Goal: Information Seeking & Learning: Learn about a topic

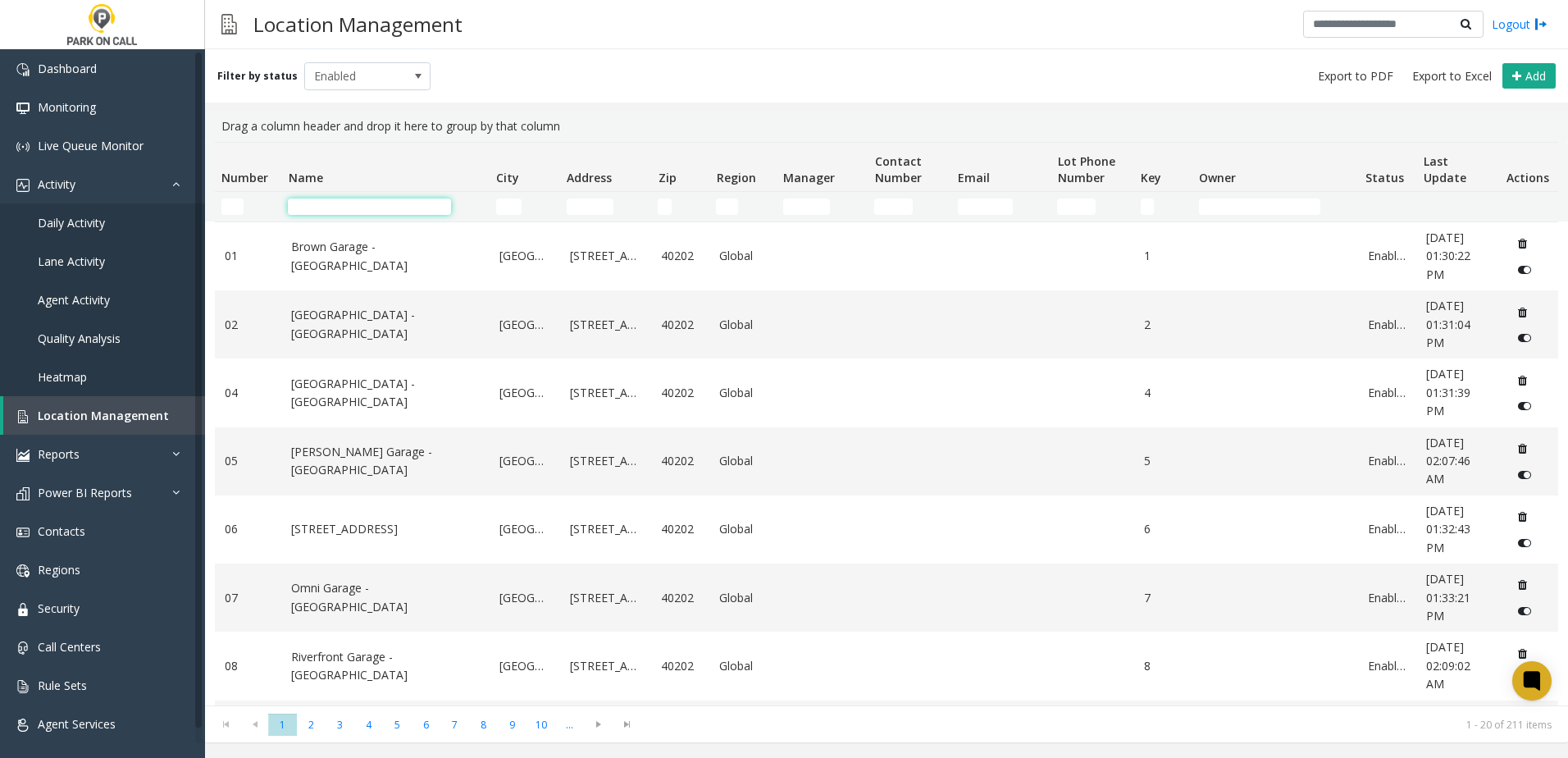
click at [336, 201] on input "Name Filter" at bounding box center [369, 207] width 163 height 16
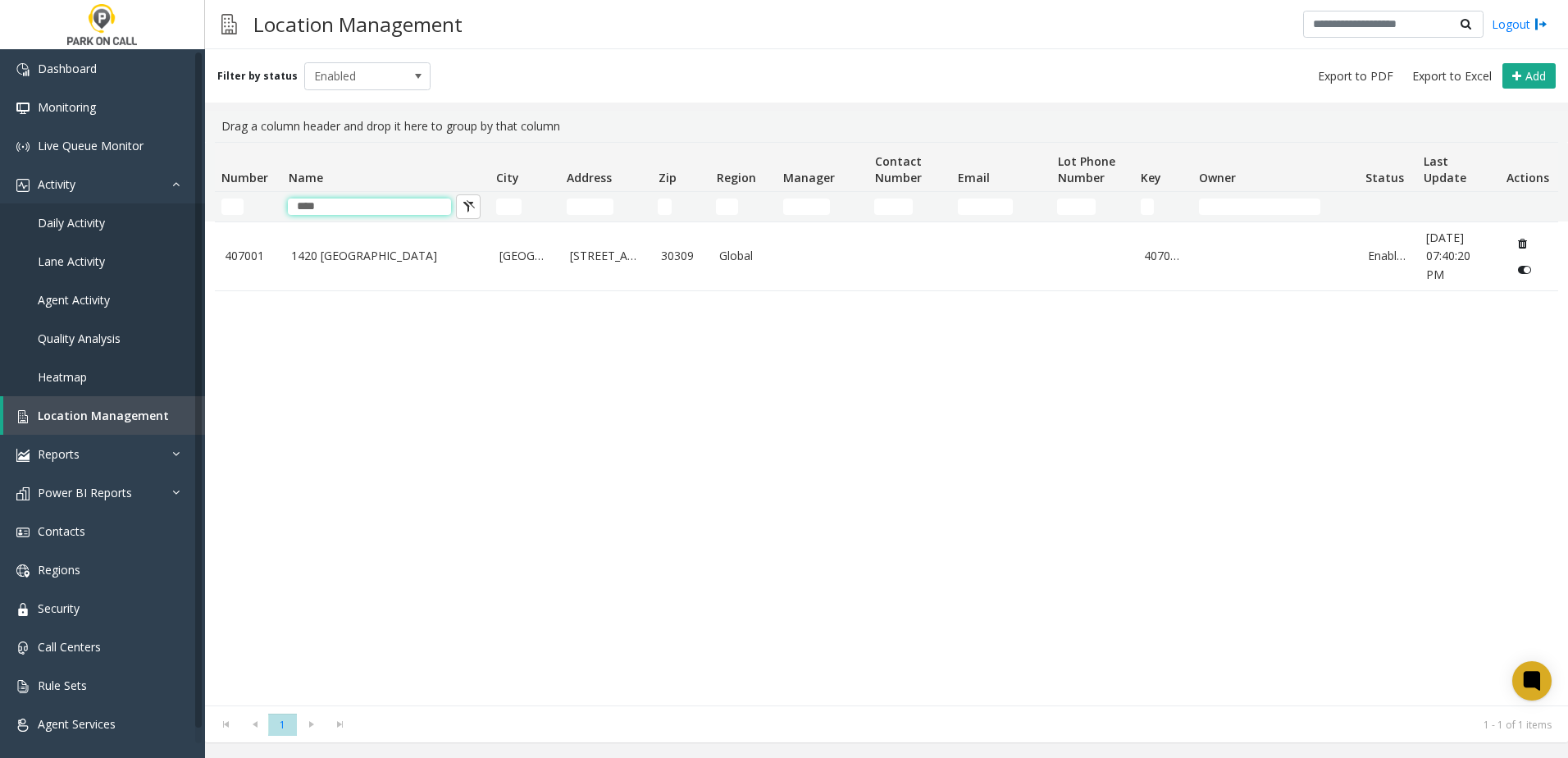
type input "****"
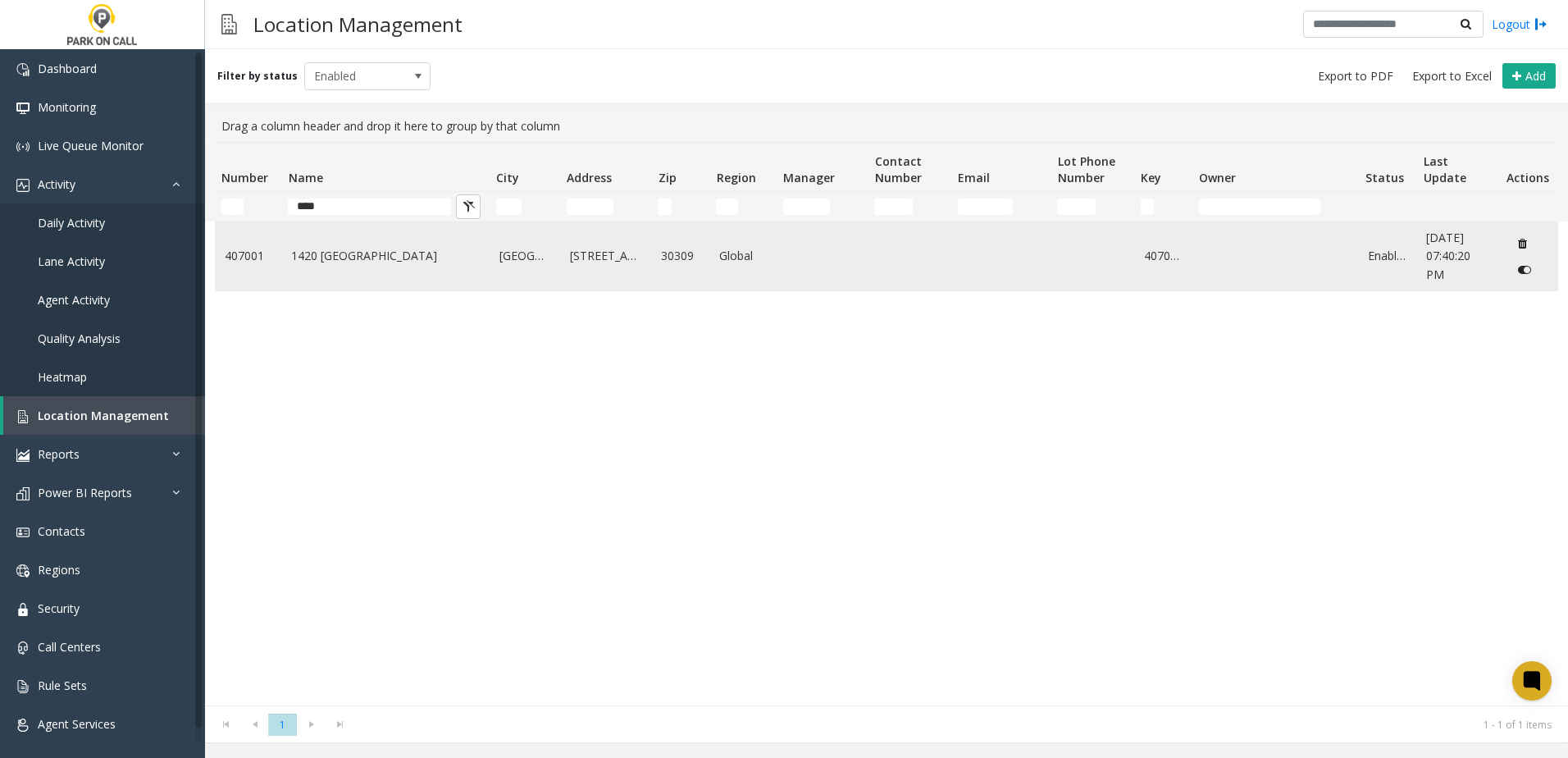
click at [387, 265] on link "1420 [GEOGRAPHIC_DATA]" at bounding box center [385, 256] width 189 height 18
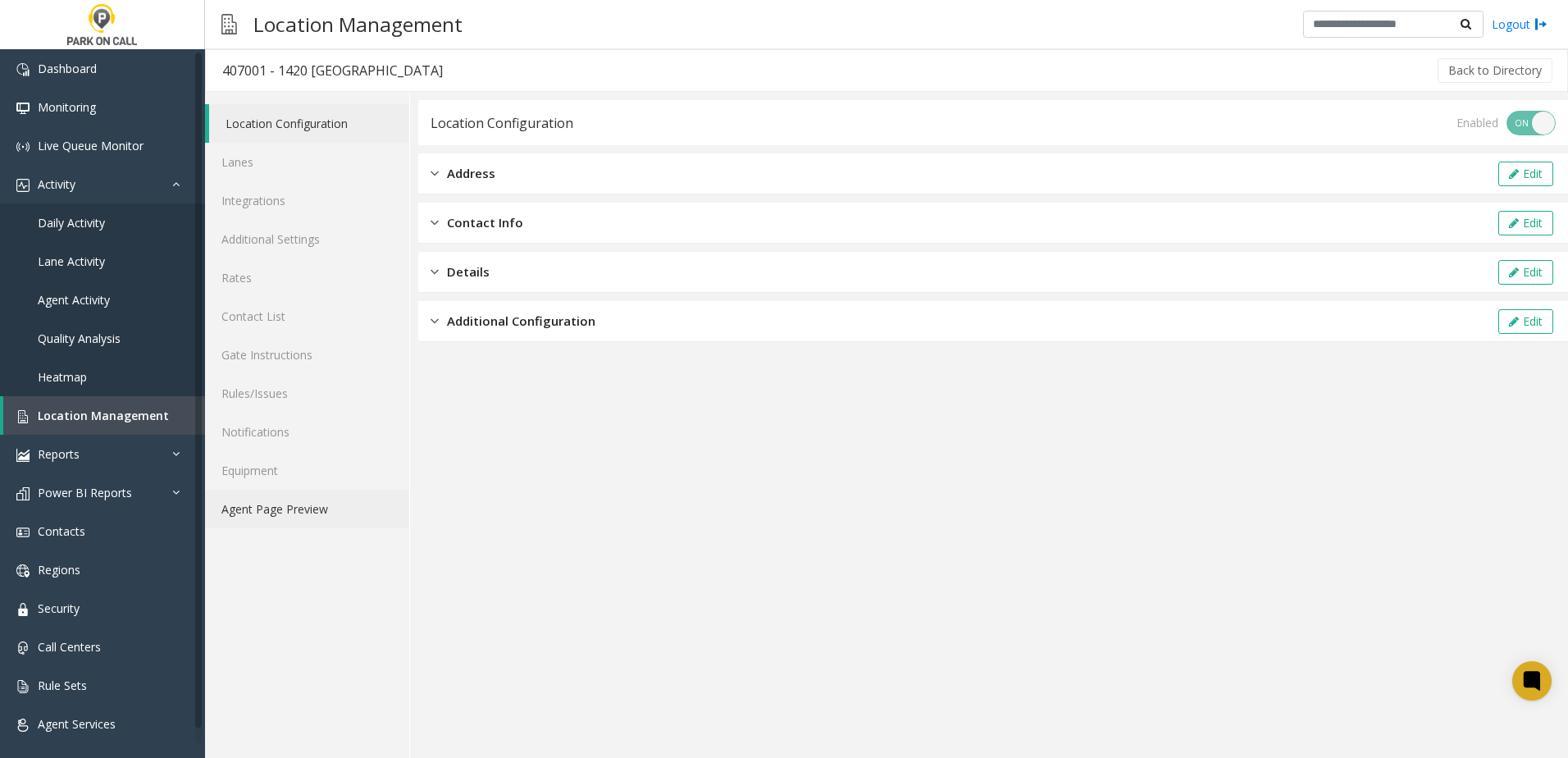
click at [284, 505] on link "Agent Page Preview" at bounding box center [307, 509] width 204 height 38
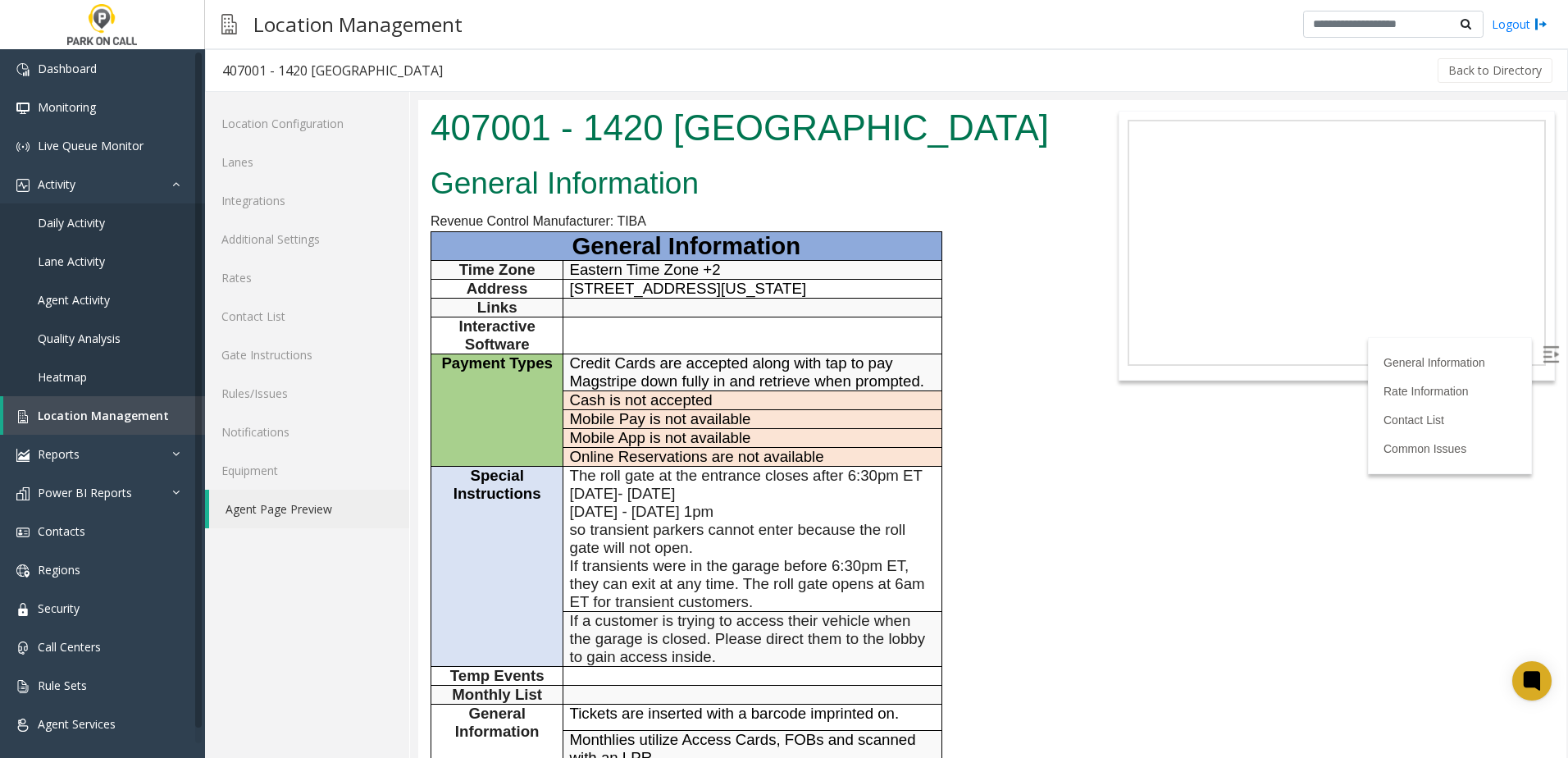
scroll to position [328, 0]
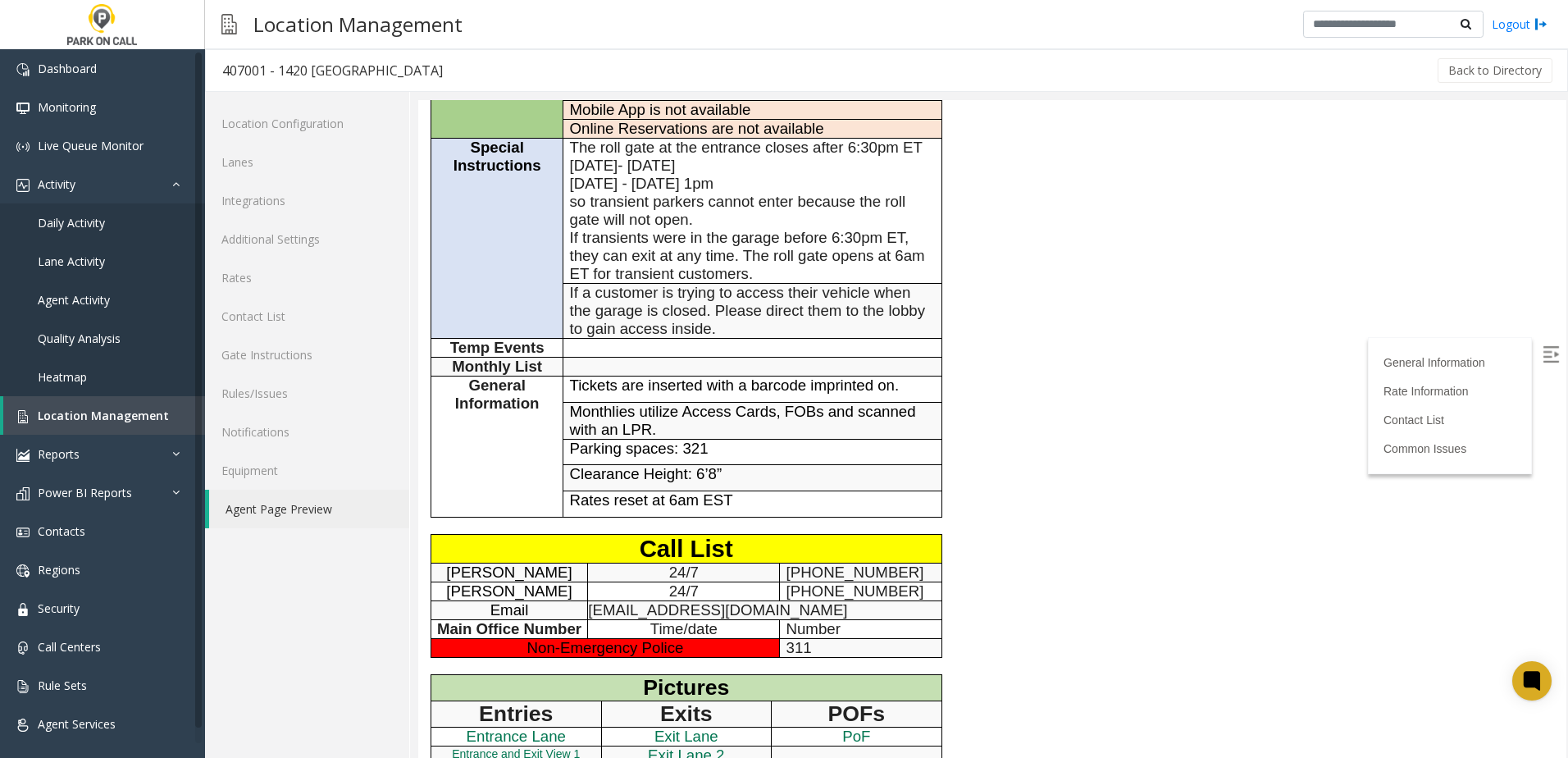
click at [1037, 320] on div "General Information Revenue Control Manufacturer: TIBA General Information Time…" at bounding box center [753, 386] width 670 height 1107
click at [1187, 348] on body "407001 - 1420 [GEOGRAPHIC_DATA] General Information Revenue Control Manufacture…" at bounding box center [993, 101] width 1149 height 659
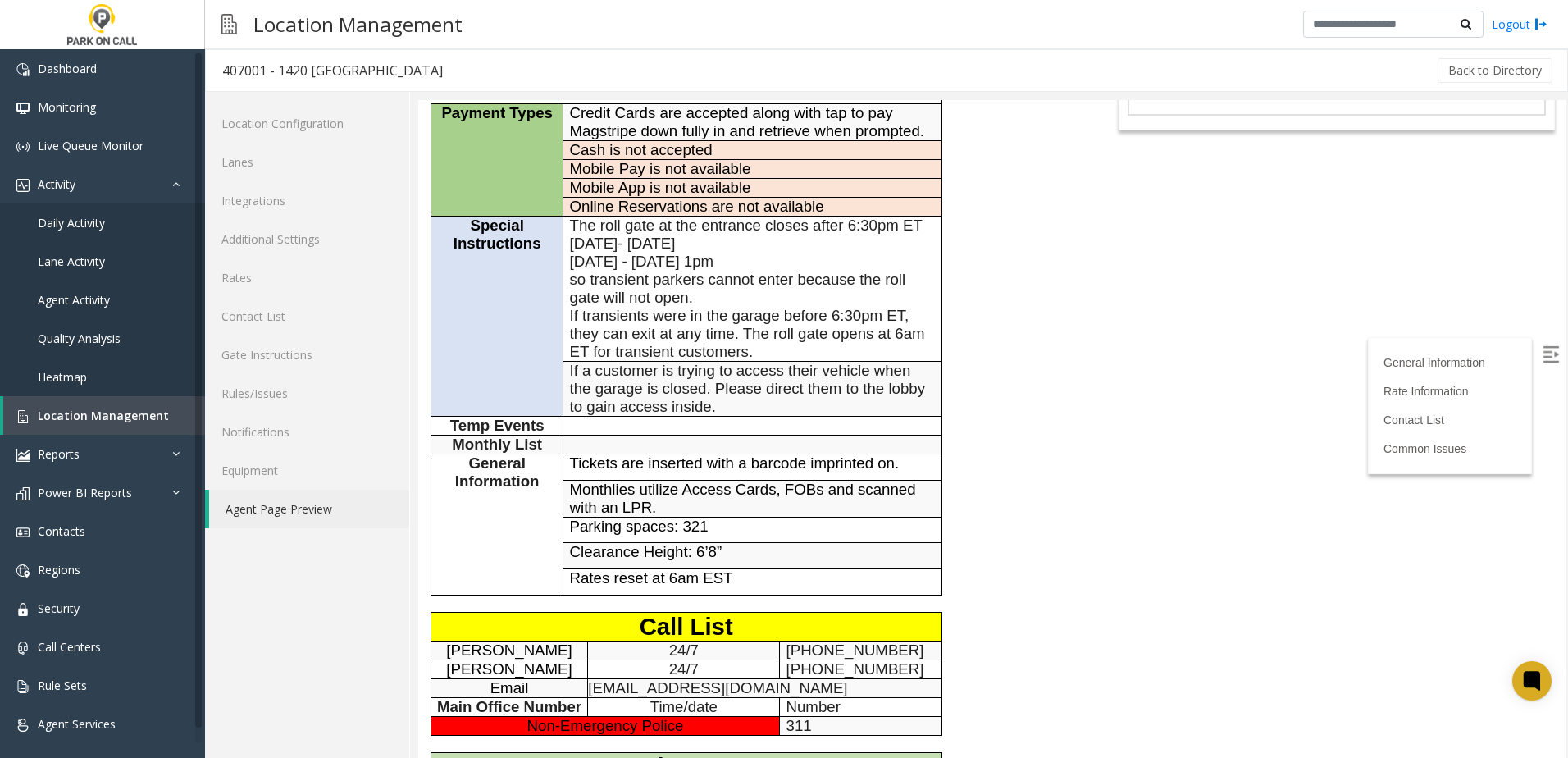
scroll to position [0, 0]
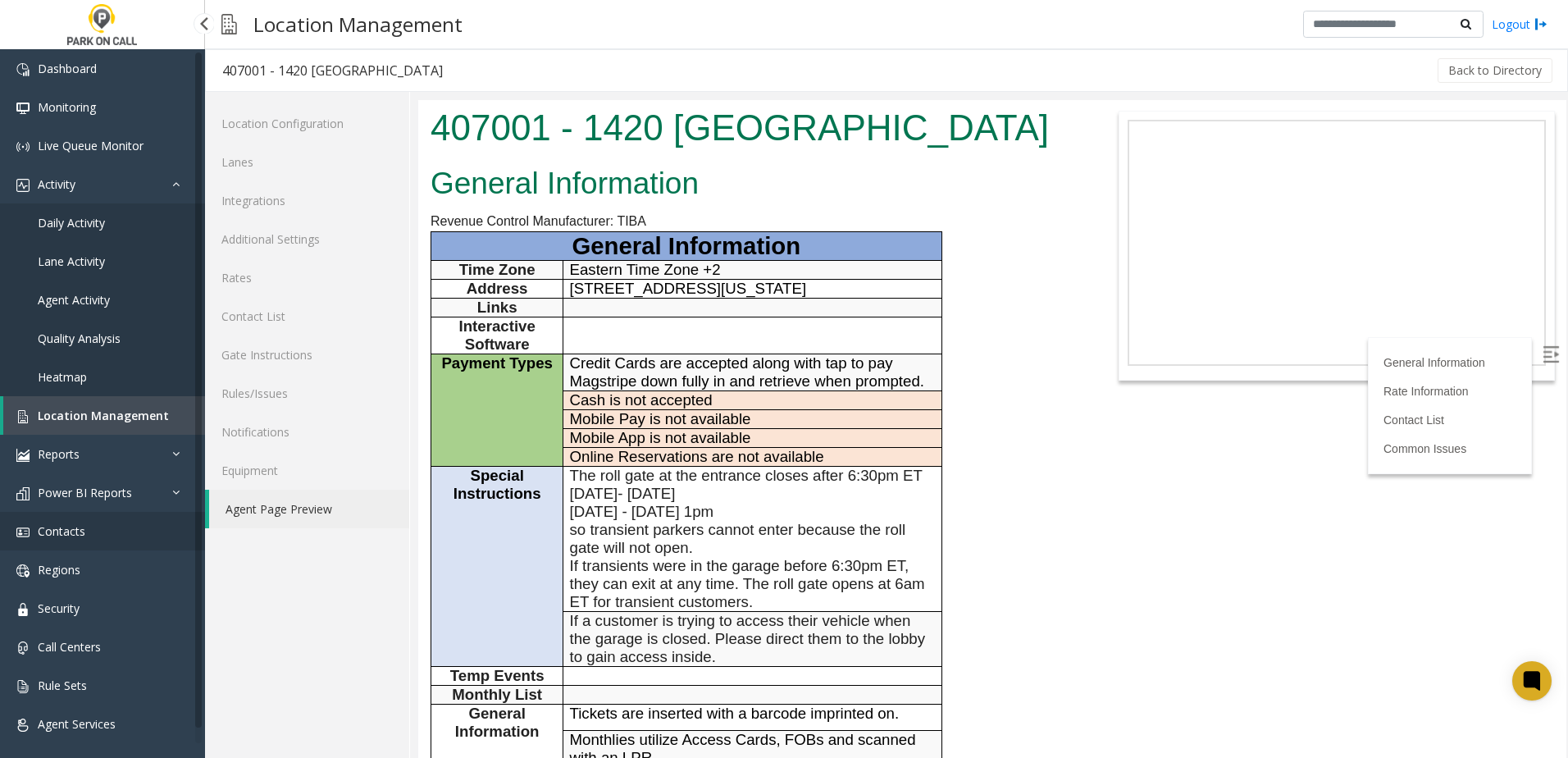
click at [97, 523] on link "Contacts" at bounding box center [102, 531] width 205 height 38
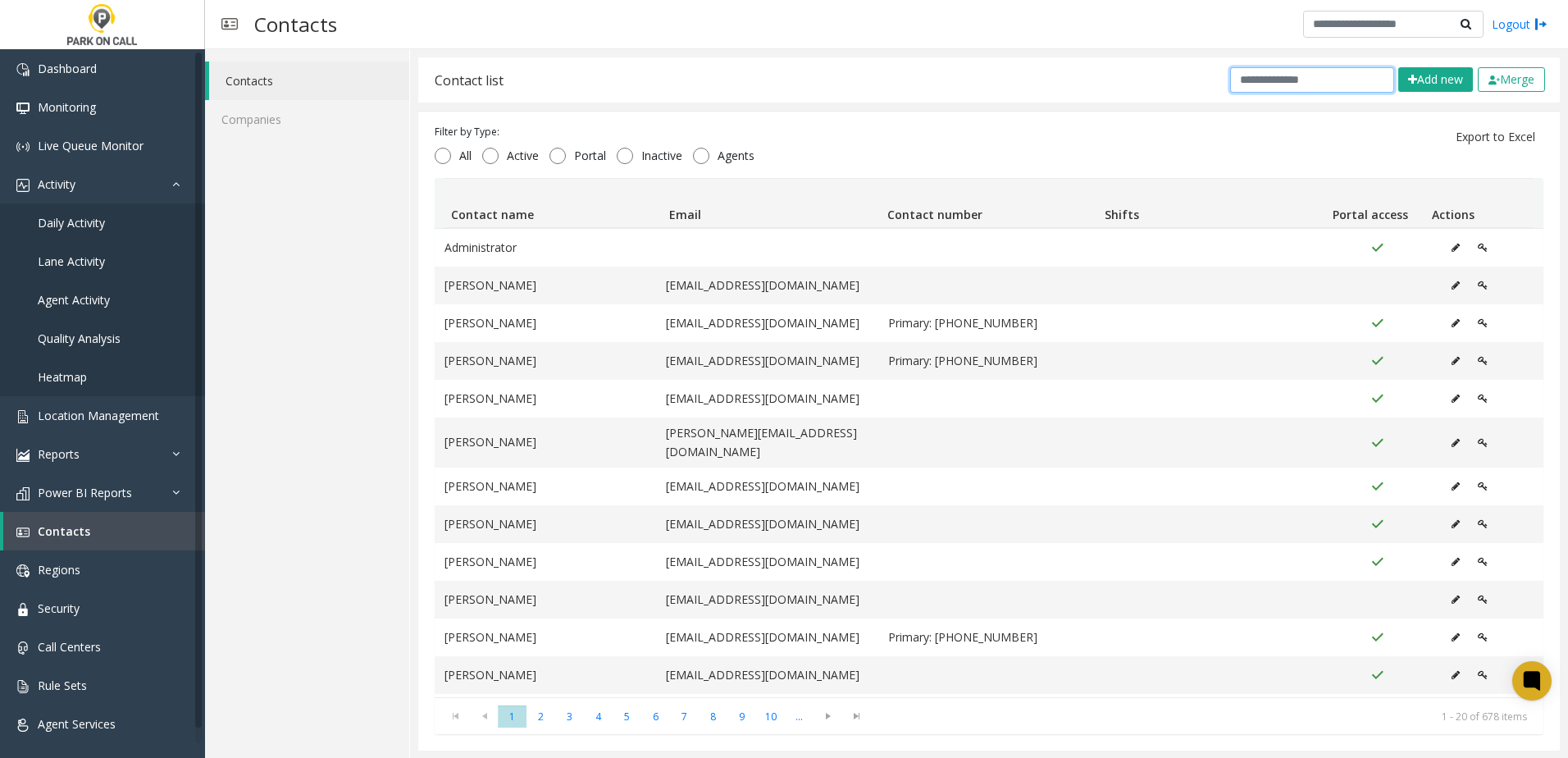
drag, startPoint x: 1274, startPoint y: 68, endPoint x: 1272, endPoint y: 79, distance: 11.2
click at [1274, 68] on input "text" at bounding box center [1313, 80] width 164 height 26
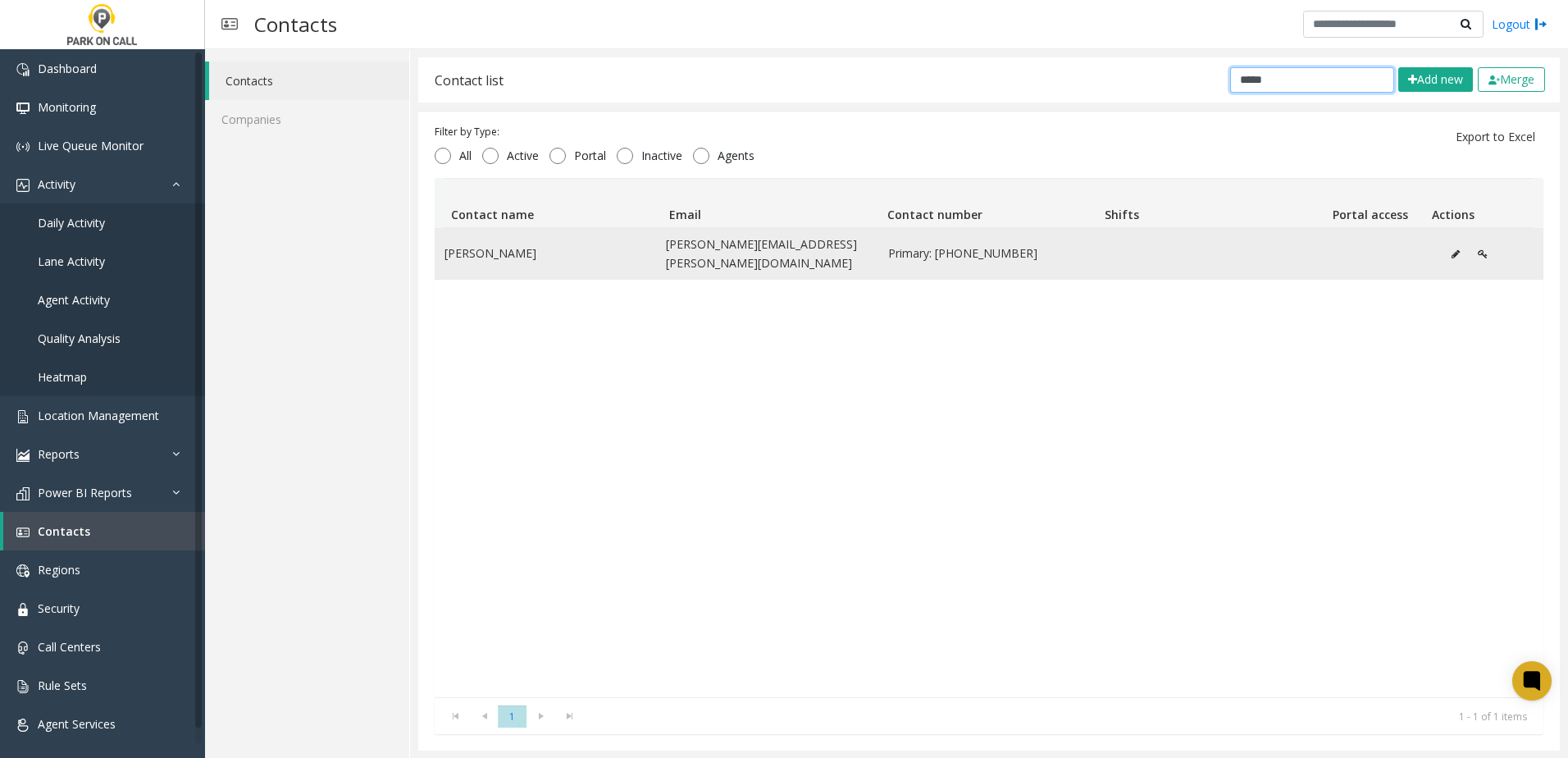
type input "*****"
drag, startPoint x: 661, startPoint y: 250, endPoint x: 855, endPoint y: 249, distance: 194.0
click at [855, 249] on td "[PERSON_NAME][EMAIL_ADDRESS][PERSON_NAME][DOMAIN_NAME]" at bounding box center [767, 254] width 222 height 50
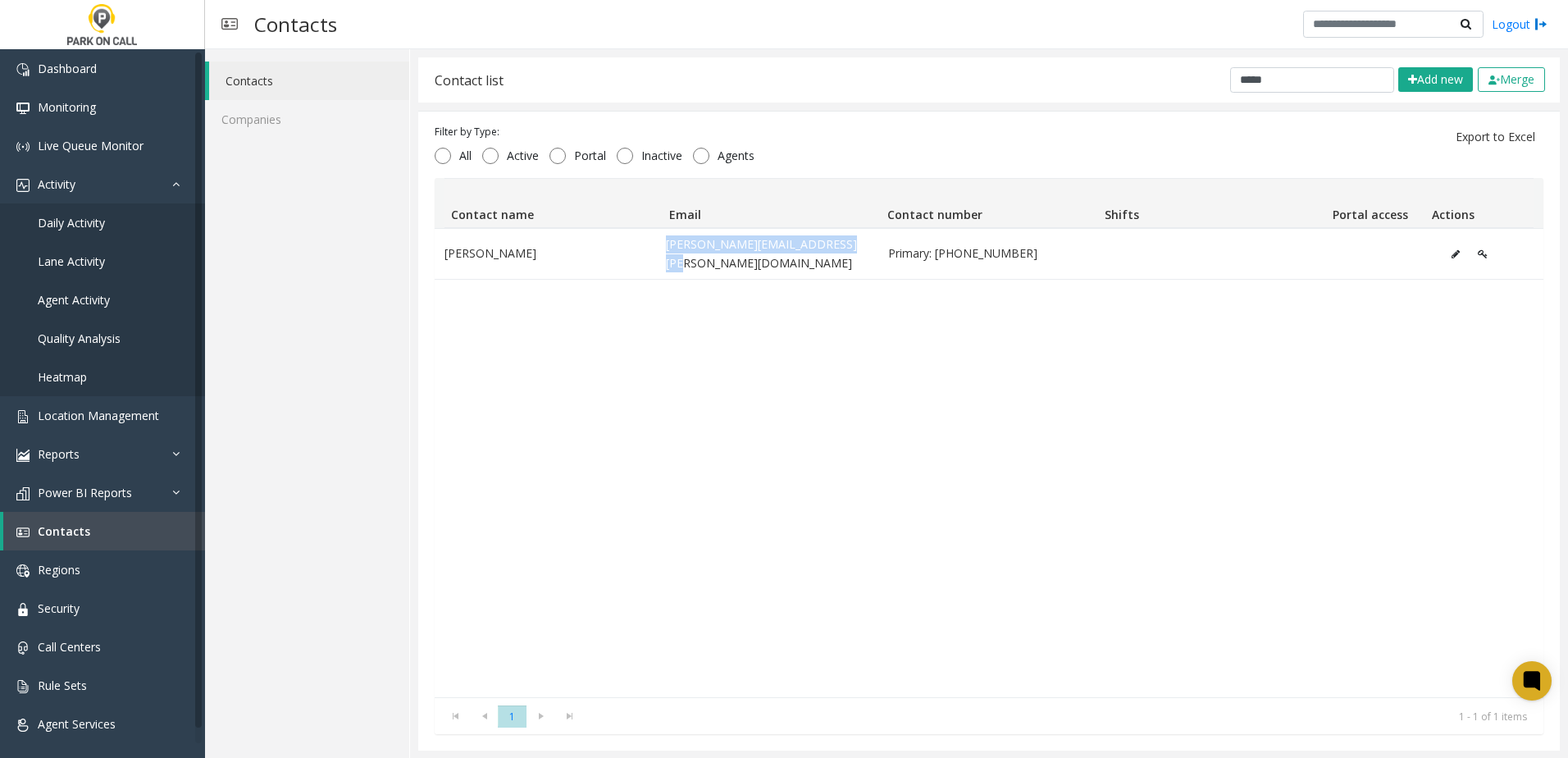
copy td "[PERSON_NAME][EMAIL_ADDRESS][PERSON_NAME][DOMAIN_NAME]"
click at [966, 346] on div "Morgan Copeland [EMAIL_ADDRESS][PERSON_NAME][DOMAIN_NAME] Primary: [PHONE_NUMBE…" at bounding box center [989, 462] width 1109 height 470
click at [120, 423] on link "Location Management" at bounding box center [102, 416] width 205 height 38
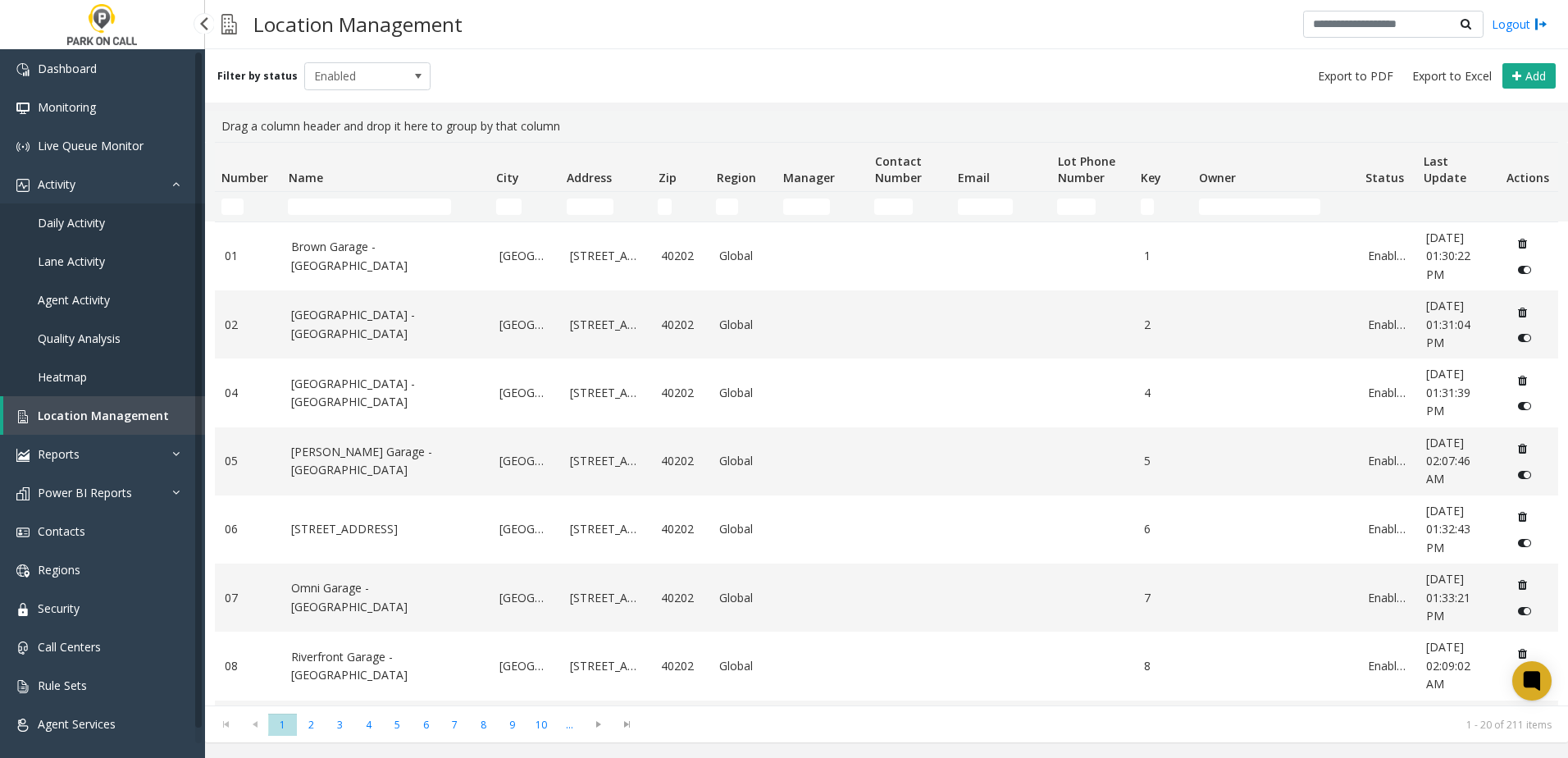
click at [117, 225] on link "Daily Activity" at bounding box center [102, 223] width 205 height 38
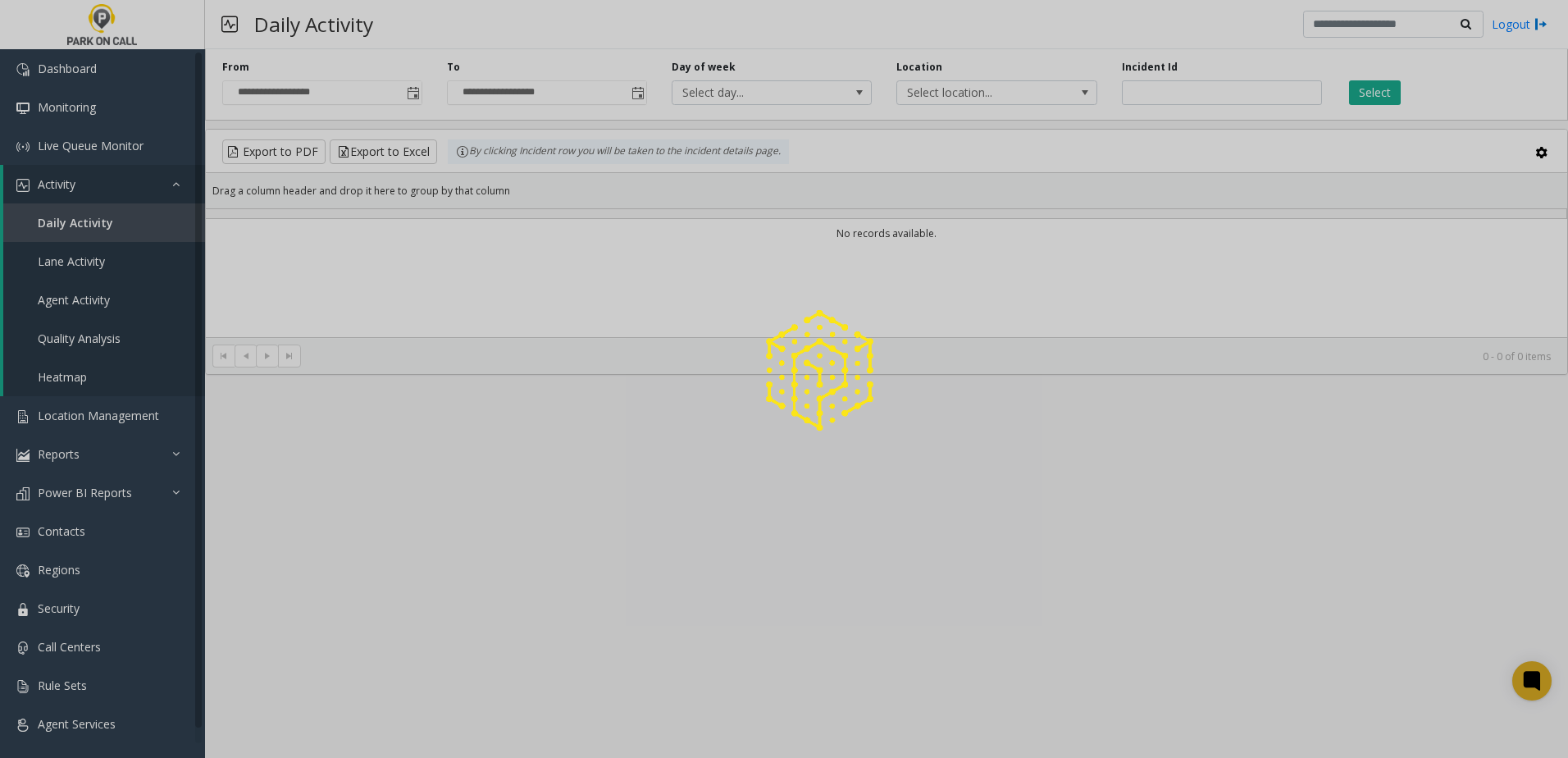
click at [1173, 92] on div at bounding box center [784, 379] width 1568 height 758
click at [1189, 95] on input "number" at bounding box center [1222, 92] width 201 height 25
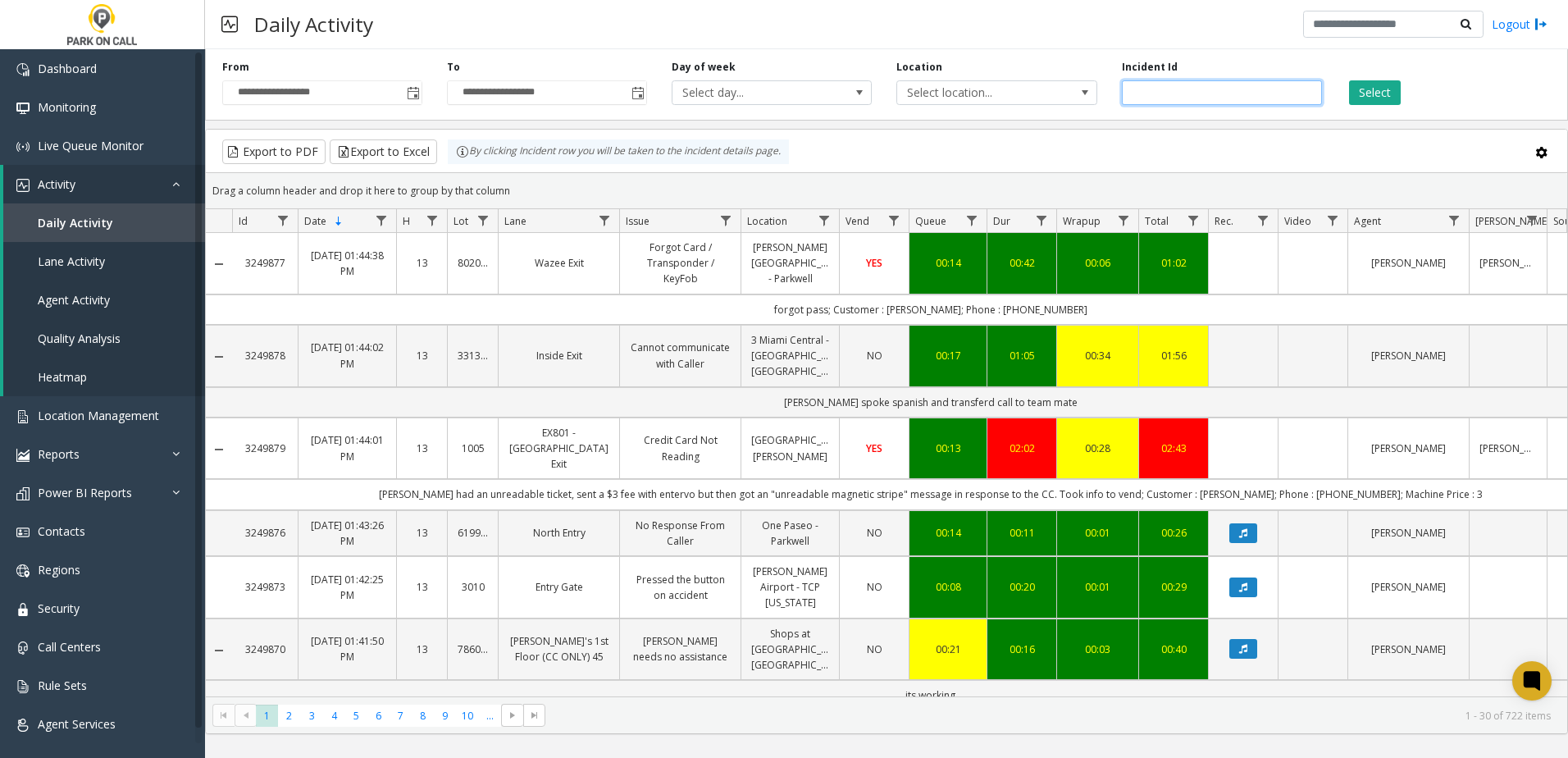
paste input "*******"
type input "*******"
click at [1353, 81] on button "Select" at bounding box center [1375, 92] width 52 height 25
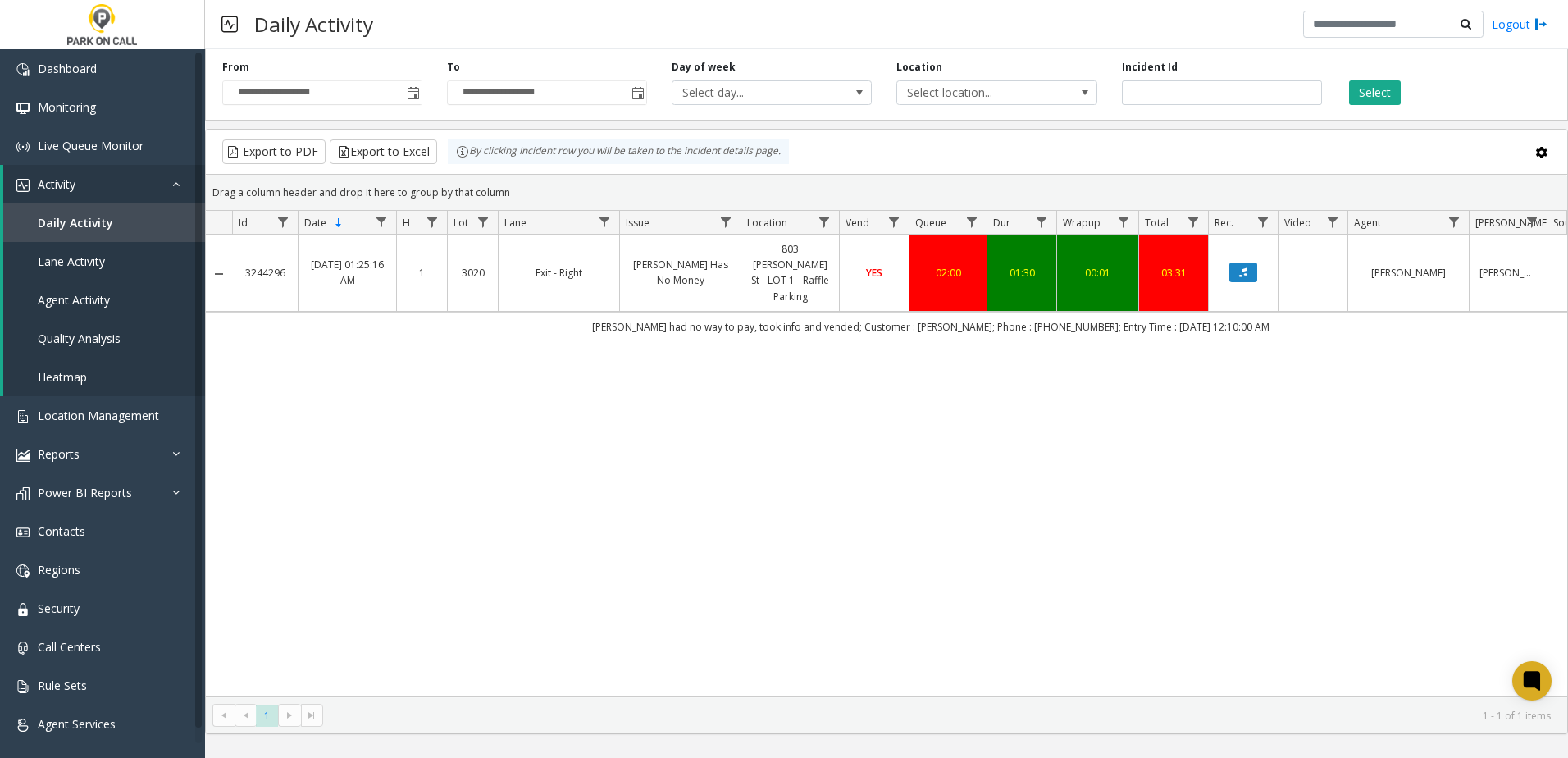
click at [1059, 333] on div "3244296 [DATE] 01:25:16 AM 1 3020 Exit - Right [PERSON_NAME] Has No Money 803 […" at bounding box center [886, 465] width 1361 height 462
click at [1144, 424] on div "3244296 [DATE] 01:25:16 AM 1 3020 Exit - Right [PERSON_NAME] Has No Money 803 […" at bounding box center [886, 465] width 1361 height 462
click at [126, 415] on span "Location Management" at bounding box center [98, 415] width 121 height 16
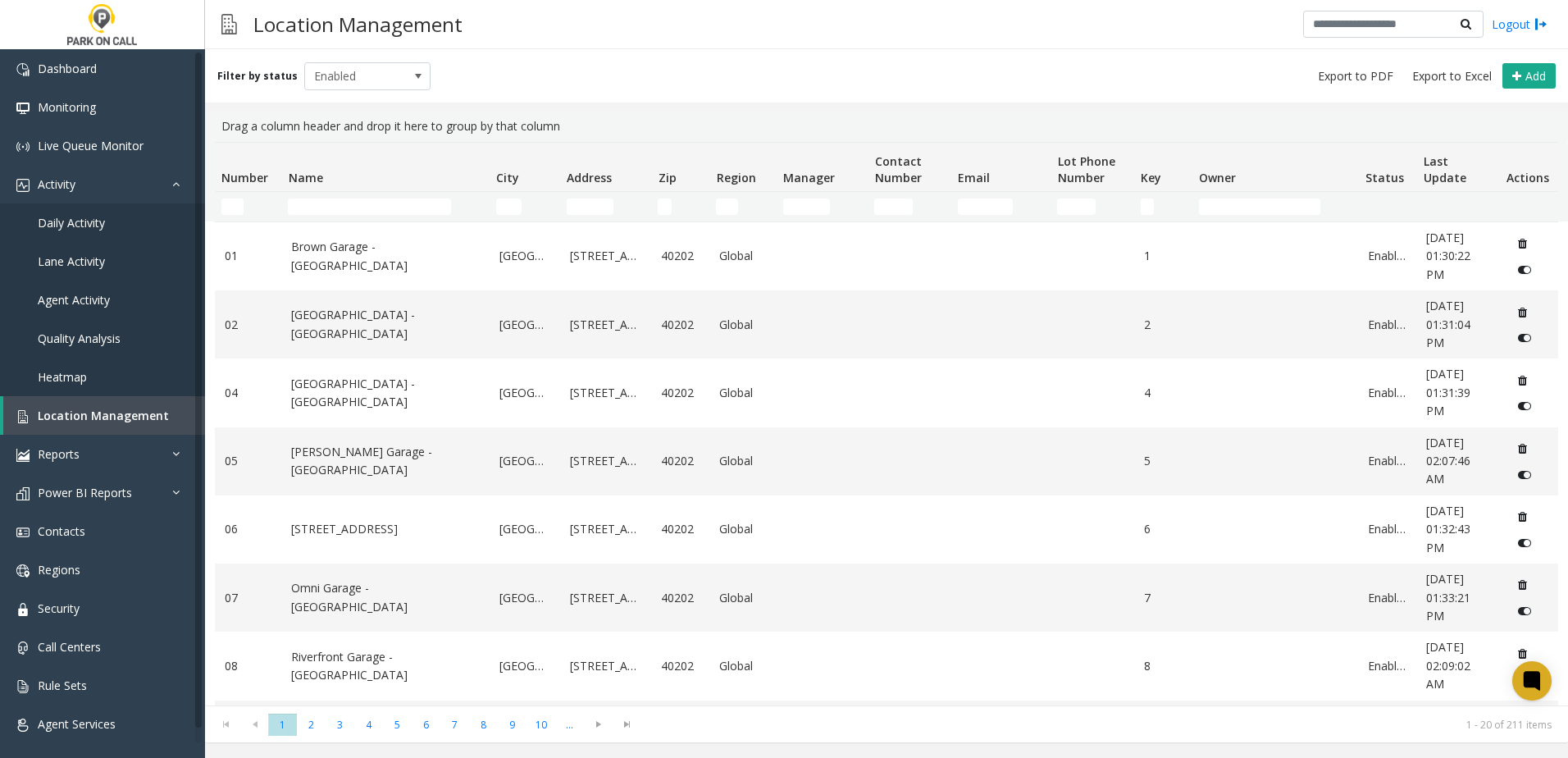
click at [402, 195] on td "Name Filter" at bounding box center [386, 207] width 209 height 29
click at [403, 200] on input "Name Filter" at bounding box center [369, 207] width 163 height 16
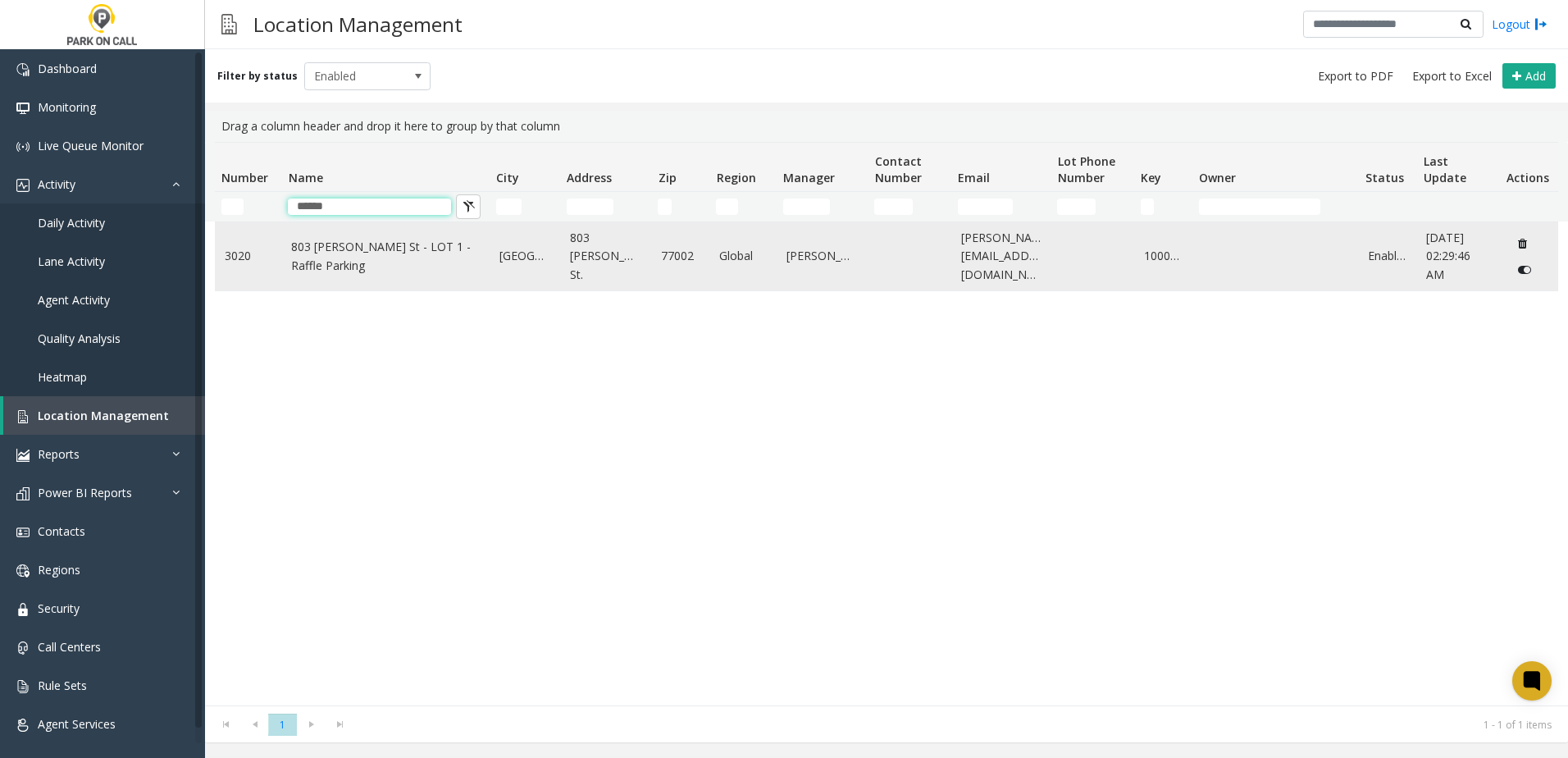
type input "******"
click at [392, 244] on link "803 [PERSON_NAME] St - LOT 1 - Raffle Parking" at bounding box center [385, 256] width 189 height 36
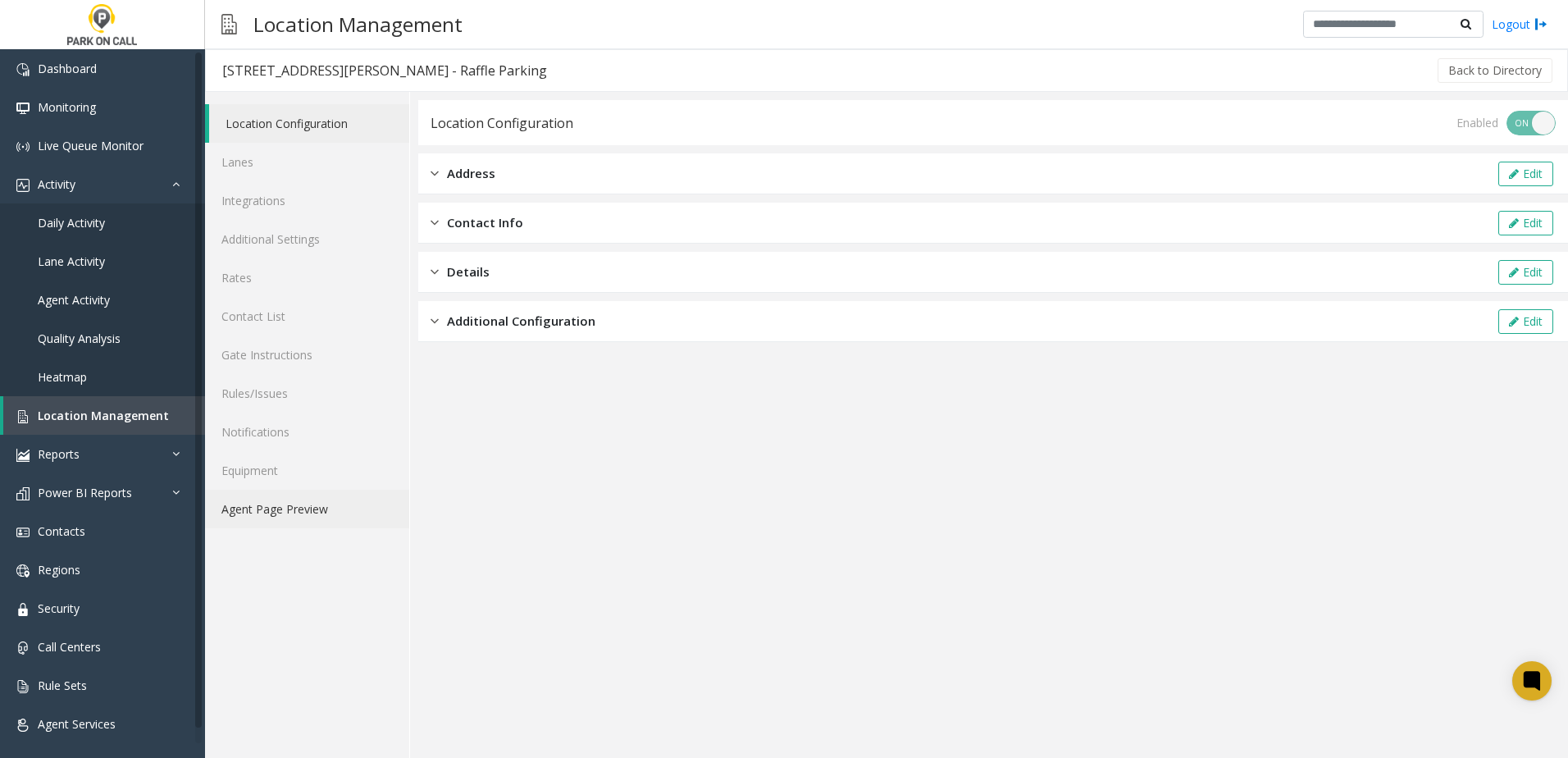
click at [299, 514] on link "Agent Page Preview" at bounding box center [307, 509] width 204 height 38
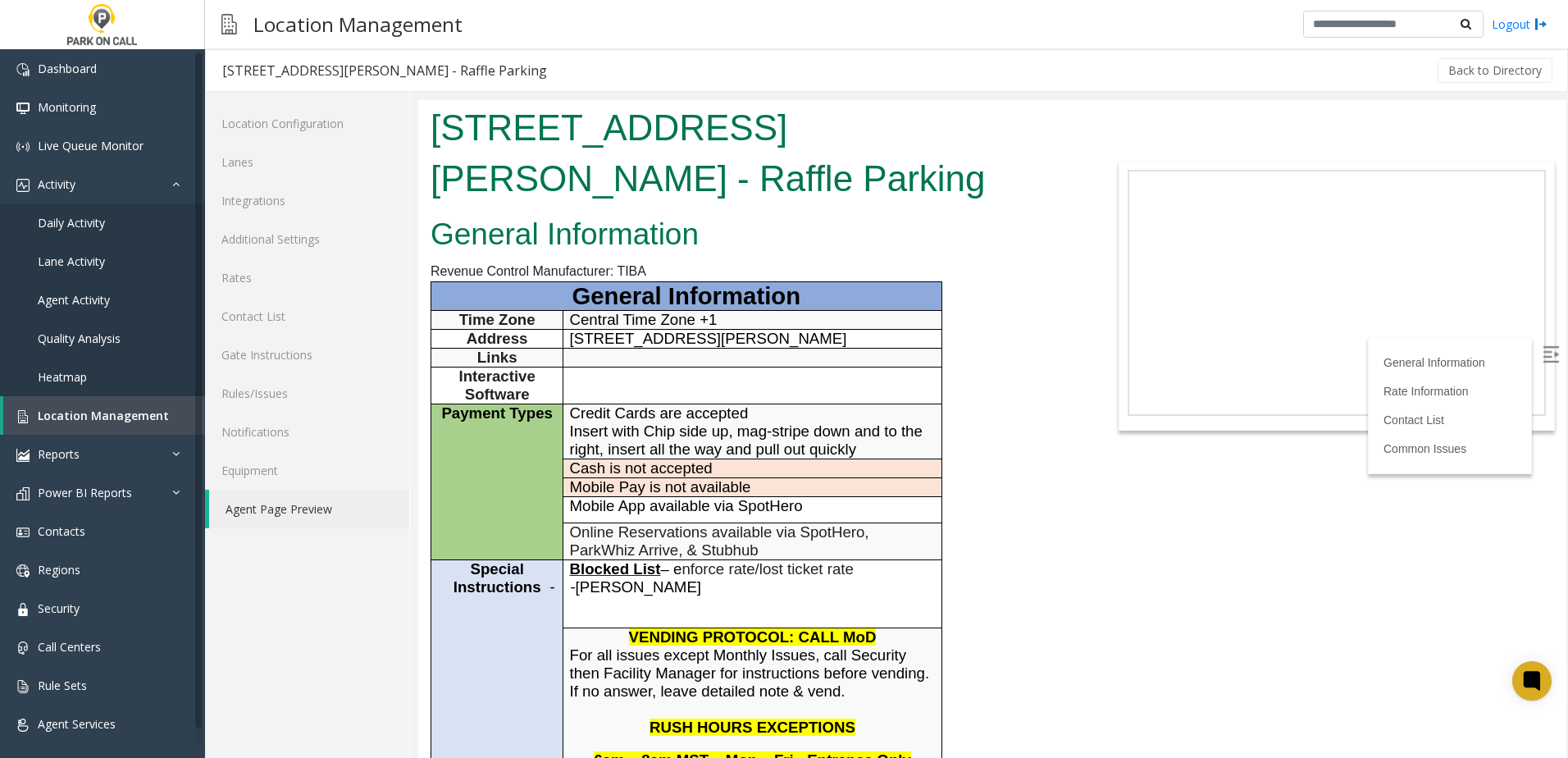
scroll to position [164, 0]
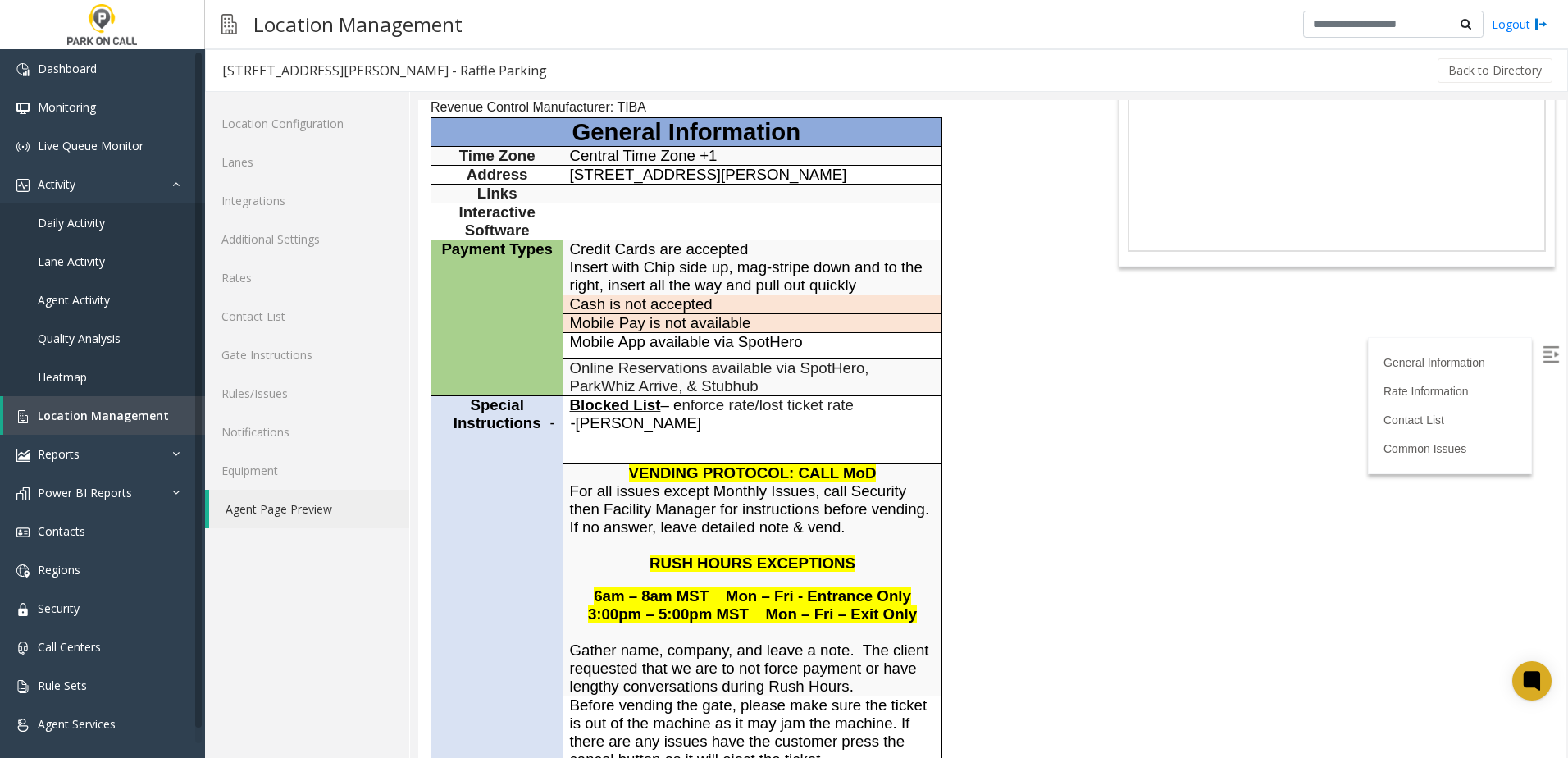
drag, startPoint x: 341, startPoint y: 612, endPoint x: 312, endPoint y: 503, distance: 112.8
click at [340, 610] on div "Location Configuration Lanes Integrations Additional Settings Rates Contact Lis…" at bounding box center [307, 425] width 205 height 667
click at [276, 401] on link "Rules/Issues" at bounding box center [307, 393] width 204 height 38
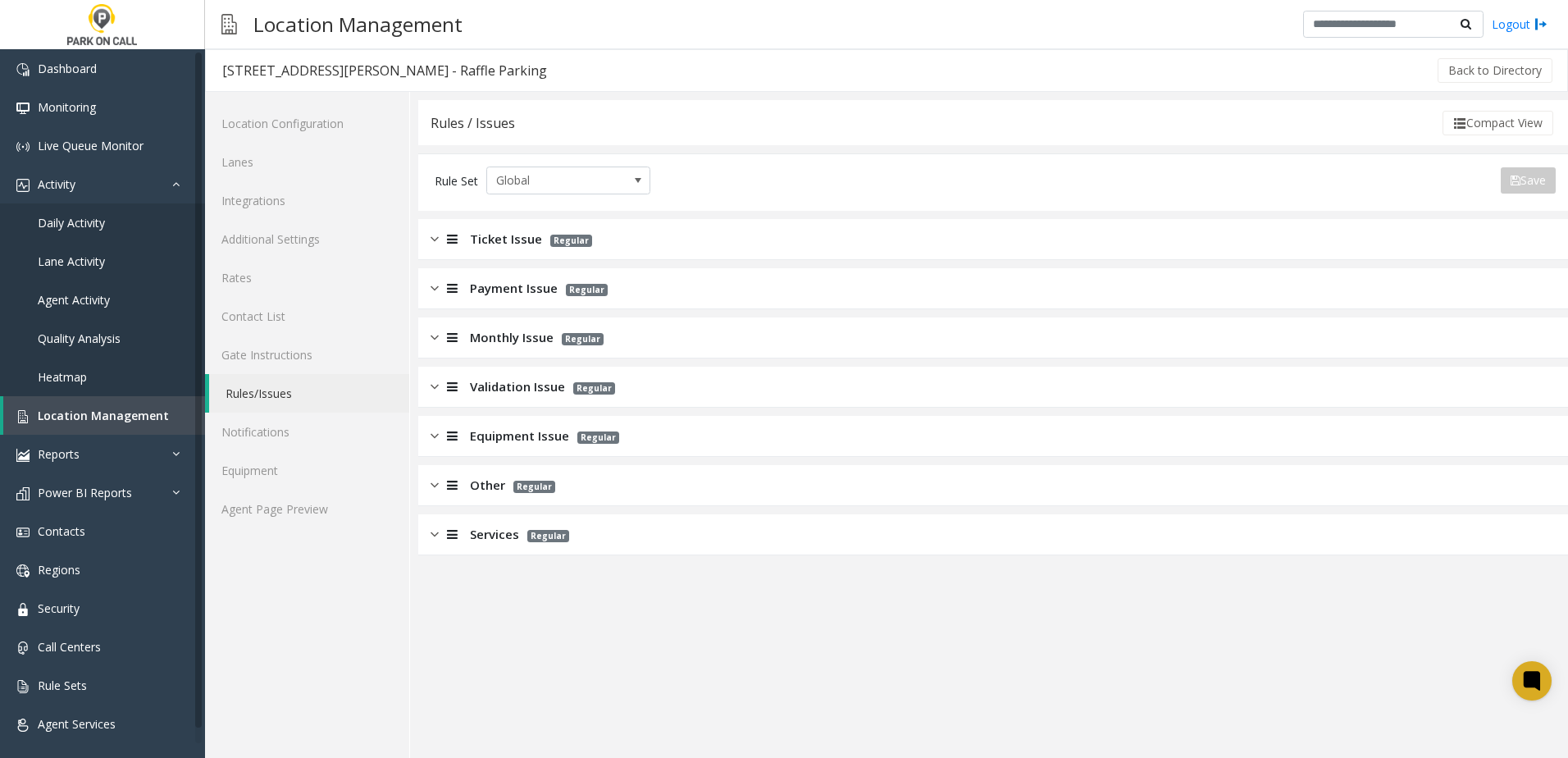
click at [510, 279] on span "Payment Issue" at bounding box center [514, 288] width 88 height 19
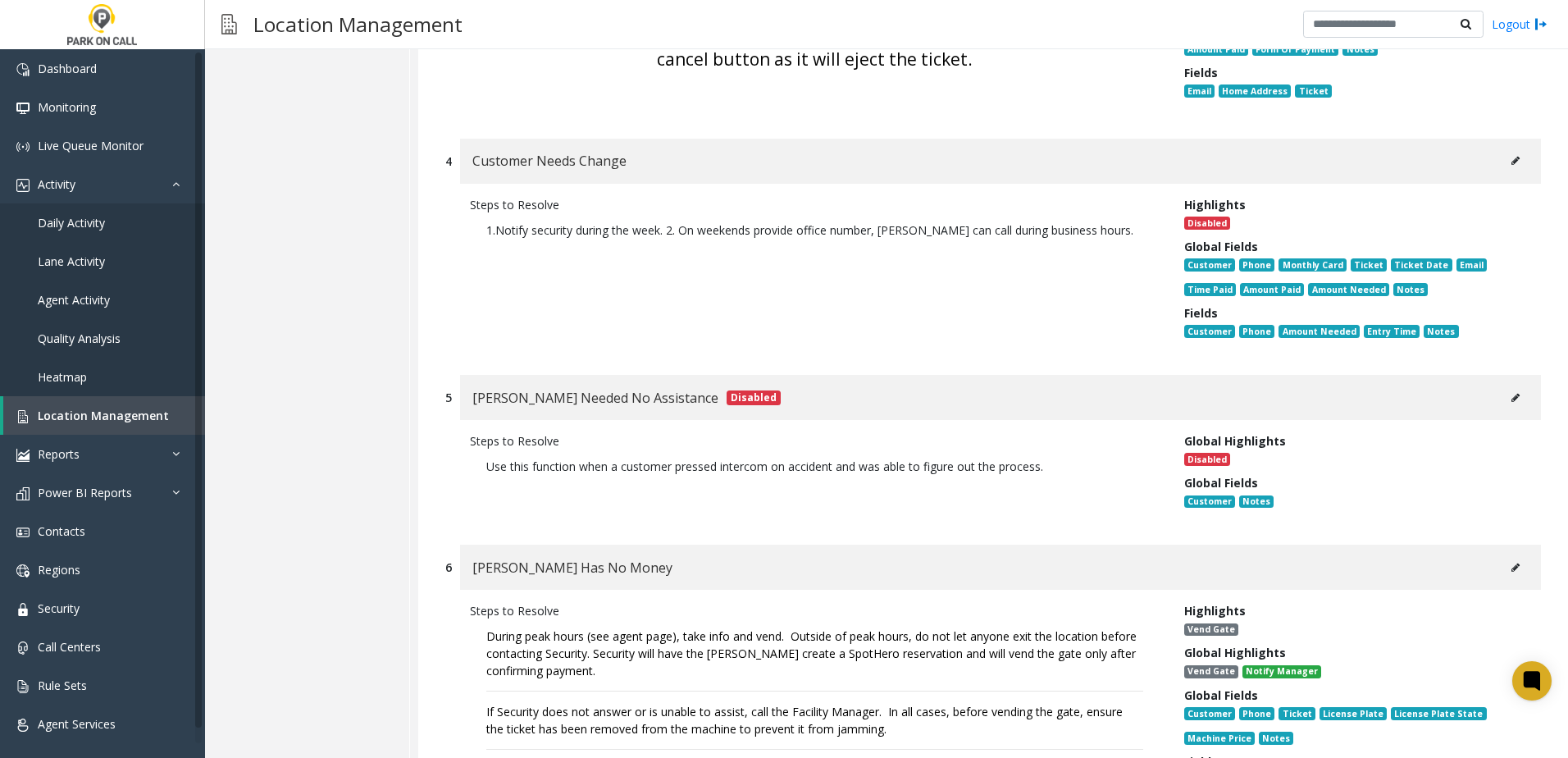
scroll to position [1231, 0]
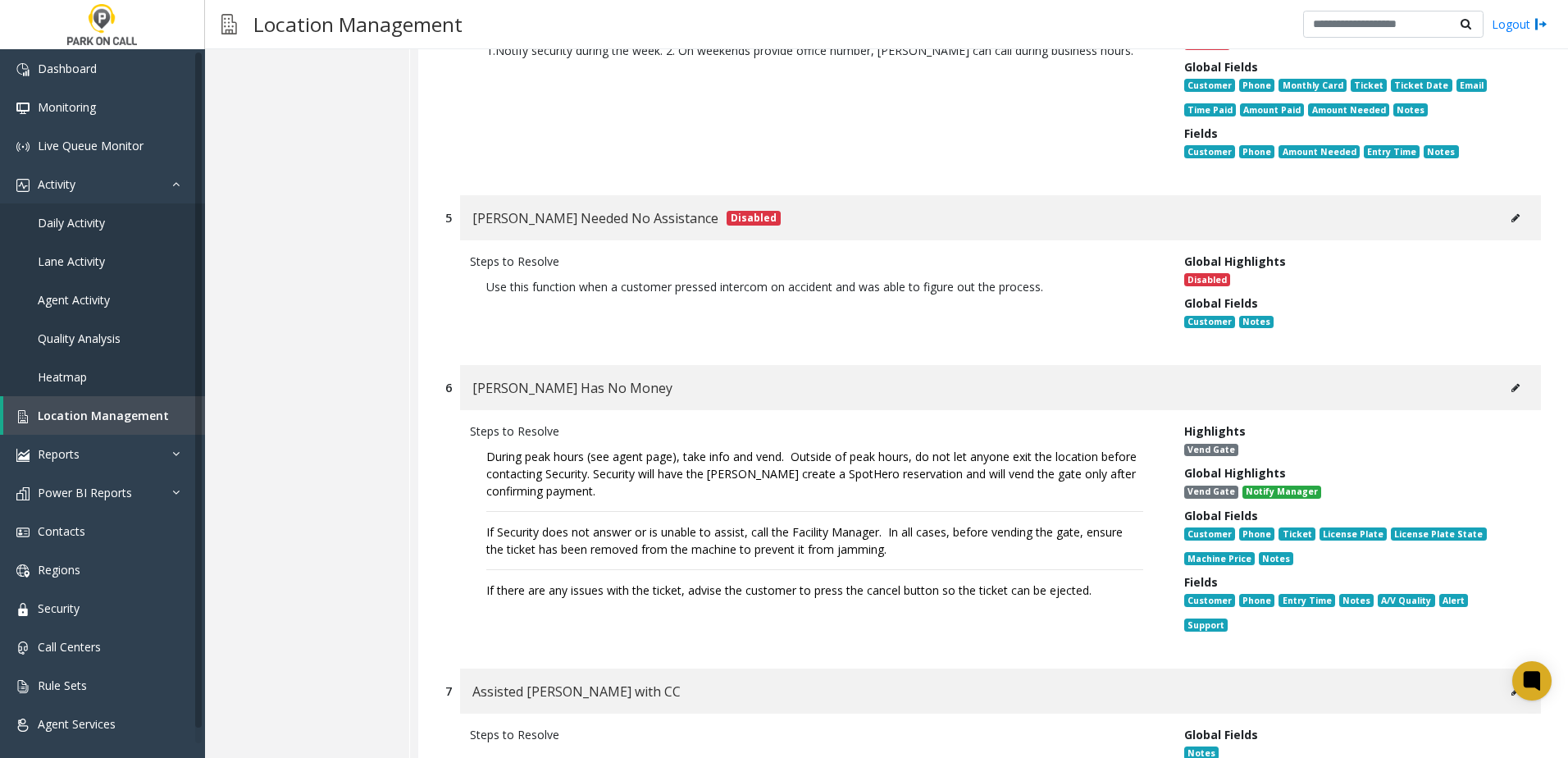
click at [1509, 376] on button at bounding box center [1515, 388] width 26 height 25
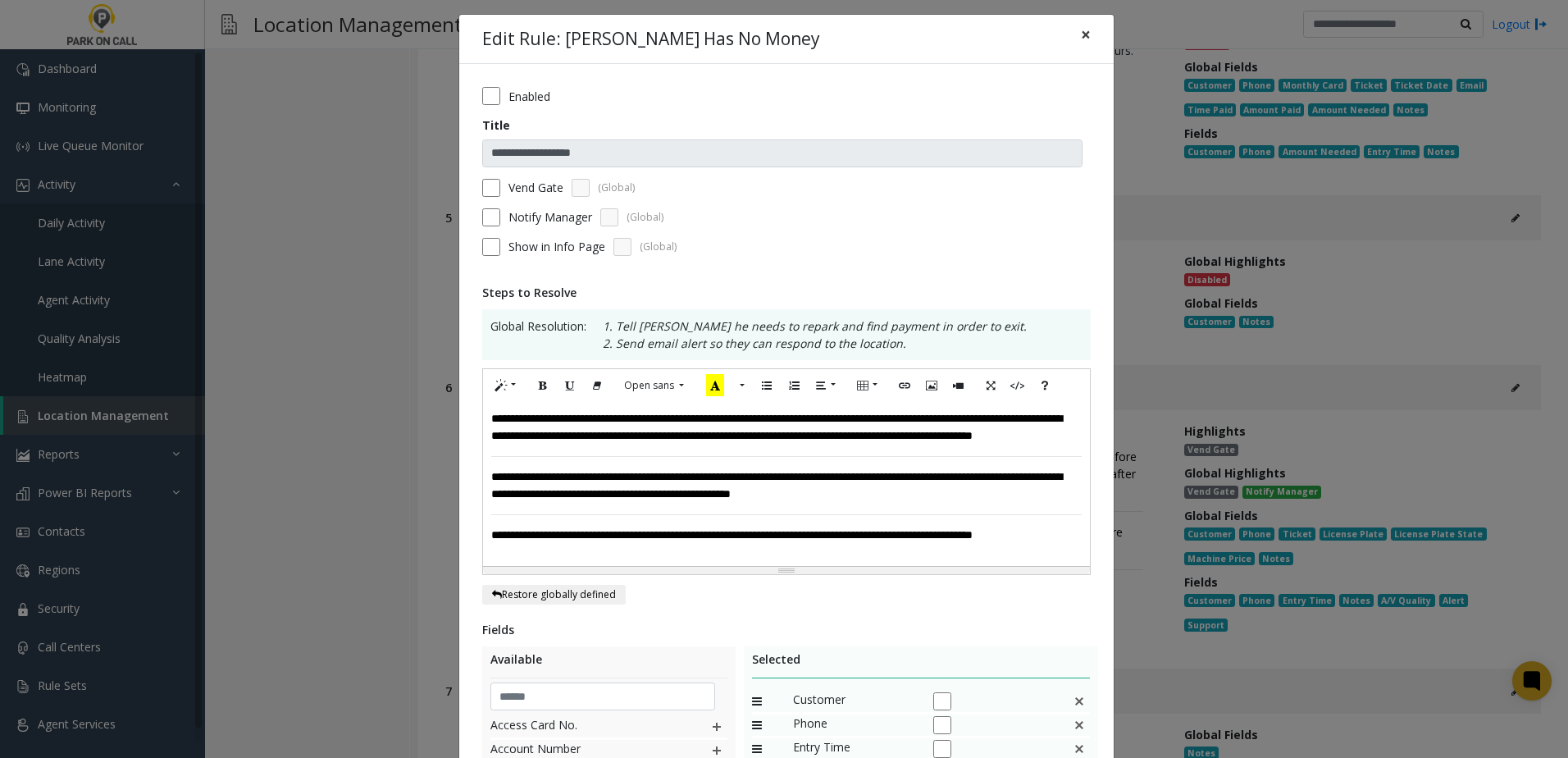
scroll to position [0, 0]
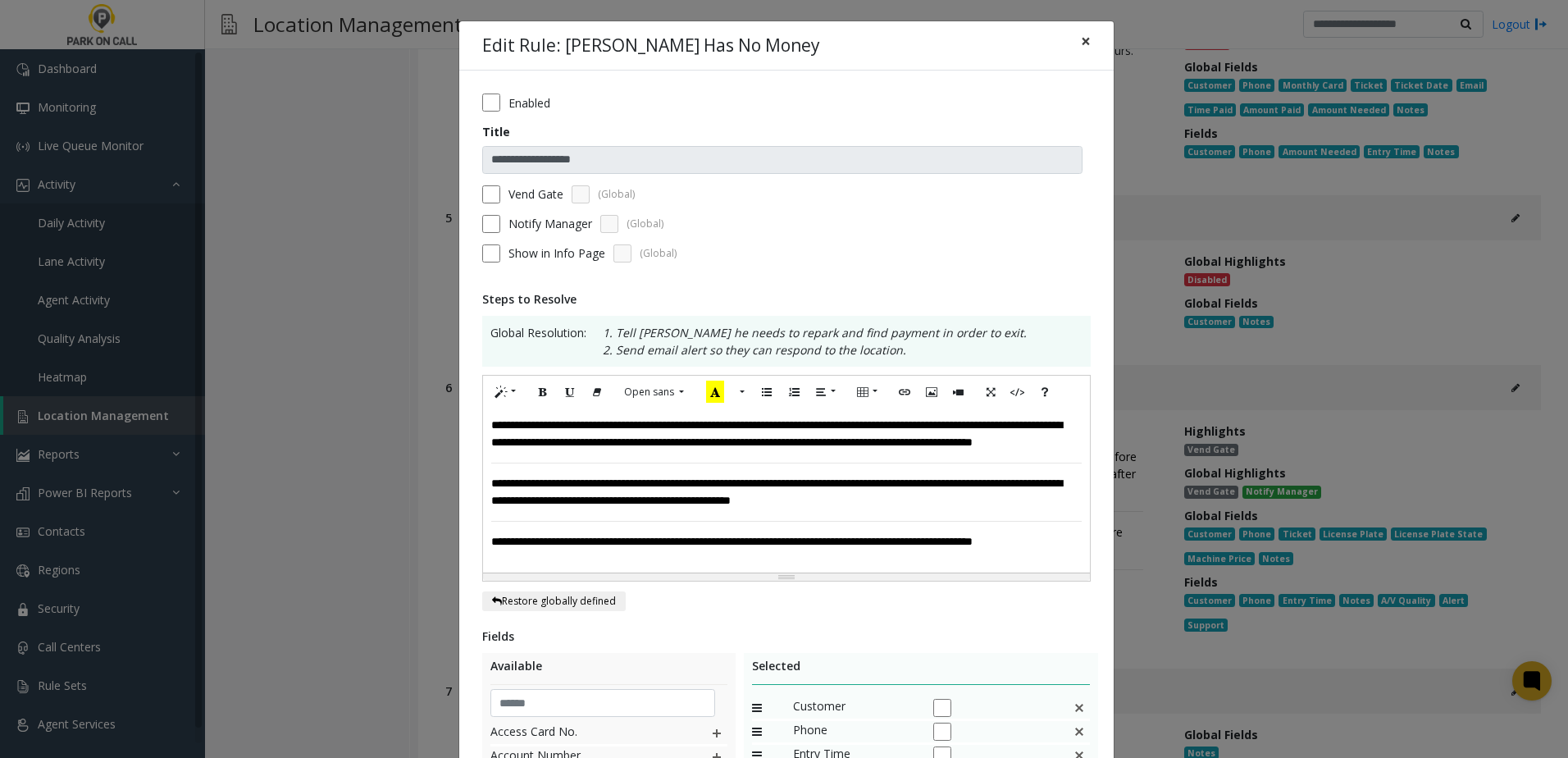
click at [1083, 43] on span "×" at bounding box center [1086, 40] width 10 height 23
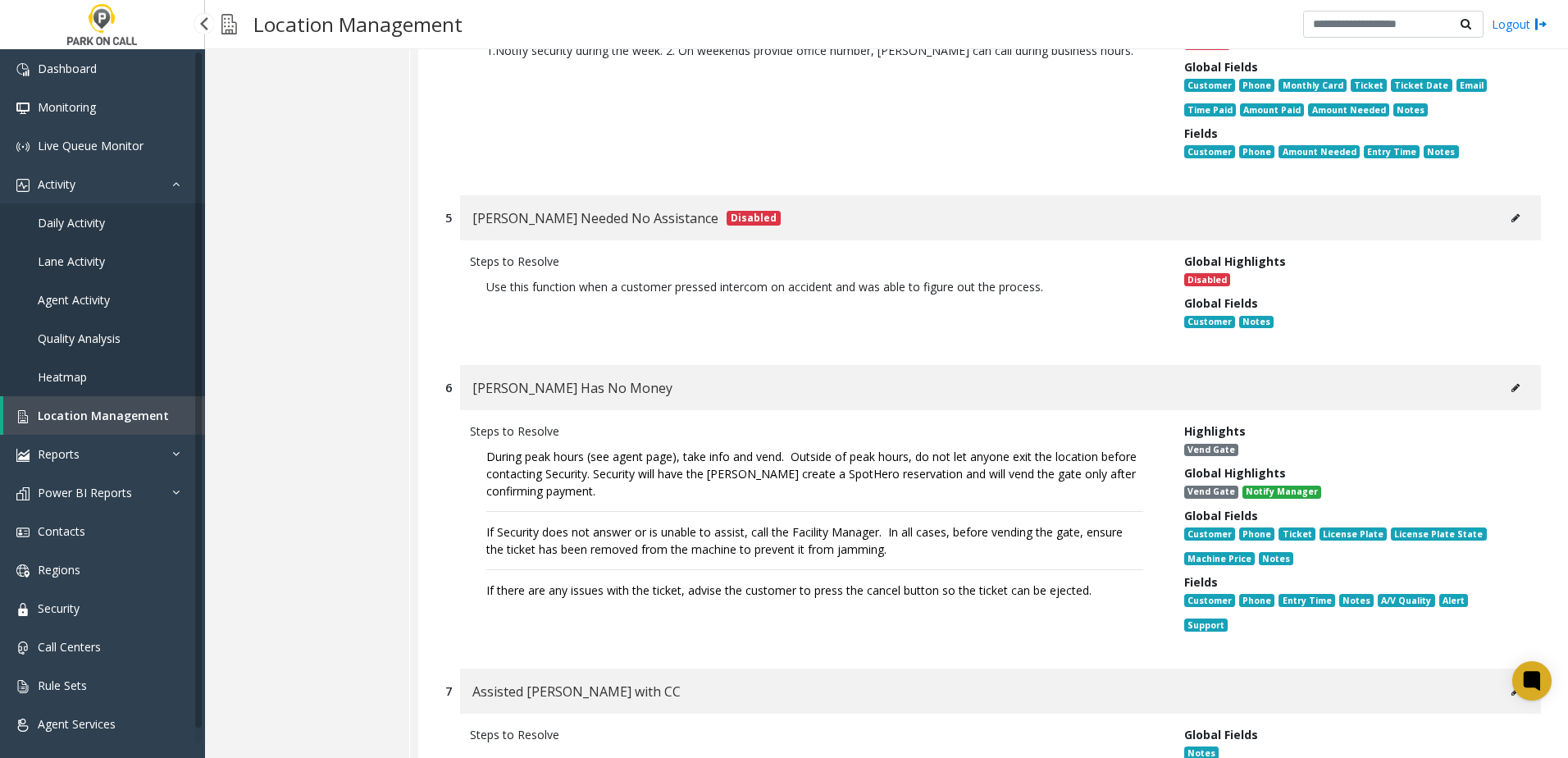
click at [129, 413] on span "Location Management" at bounding box center [103, 415] width 131 height 16
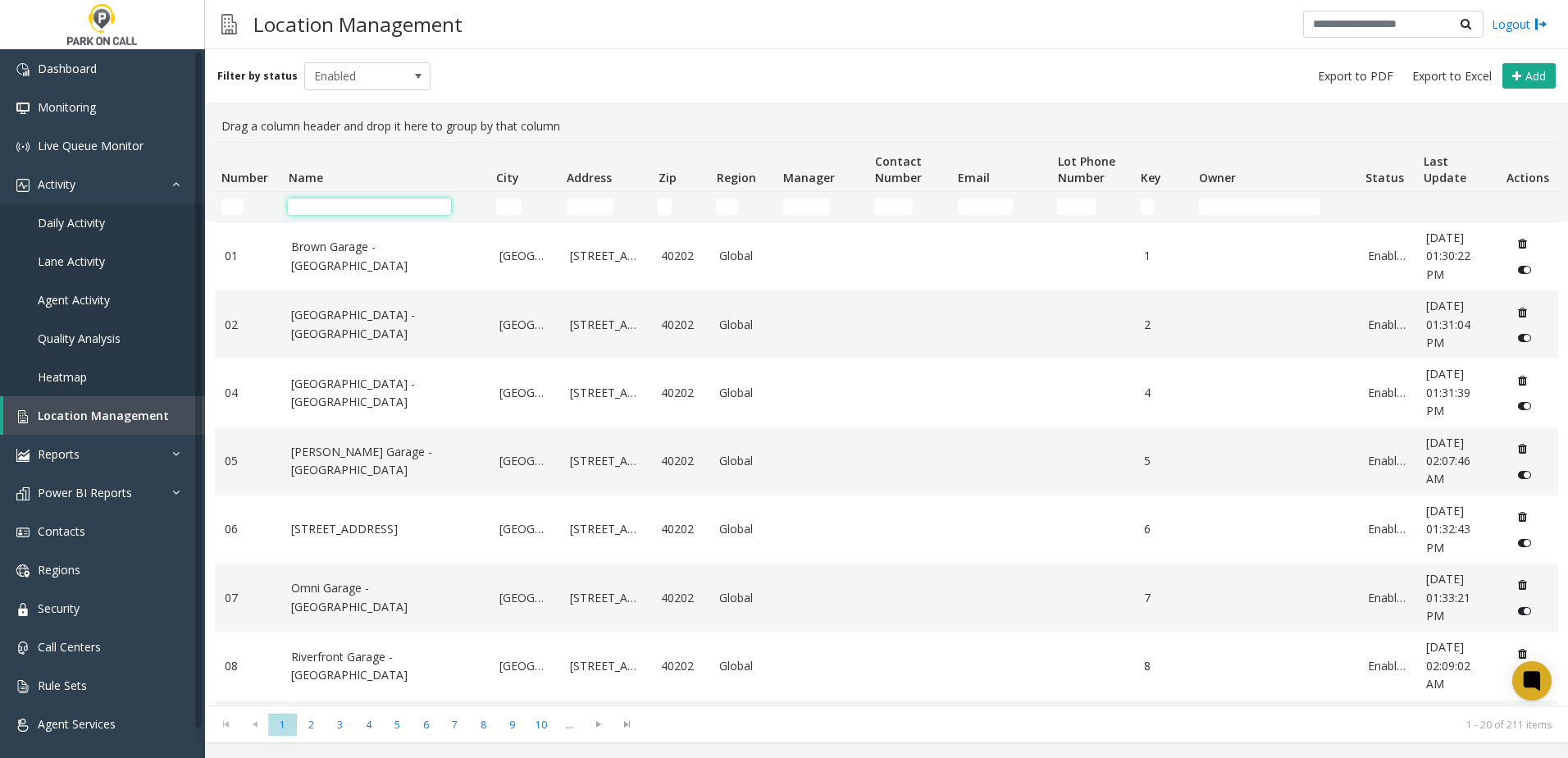
click at [397, 213] on input "Name Filter" at bounding box center [369, 207] width 163 height 16
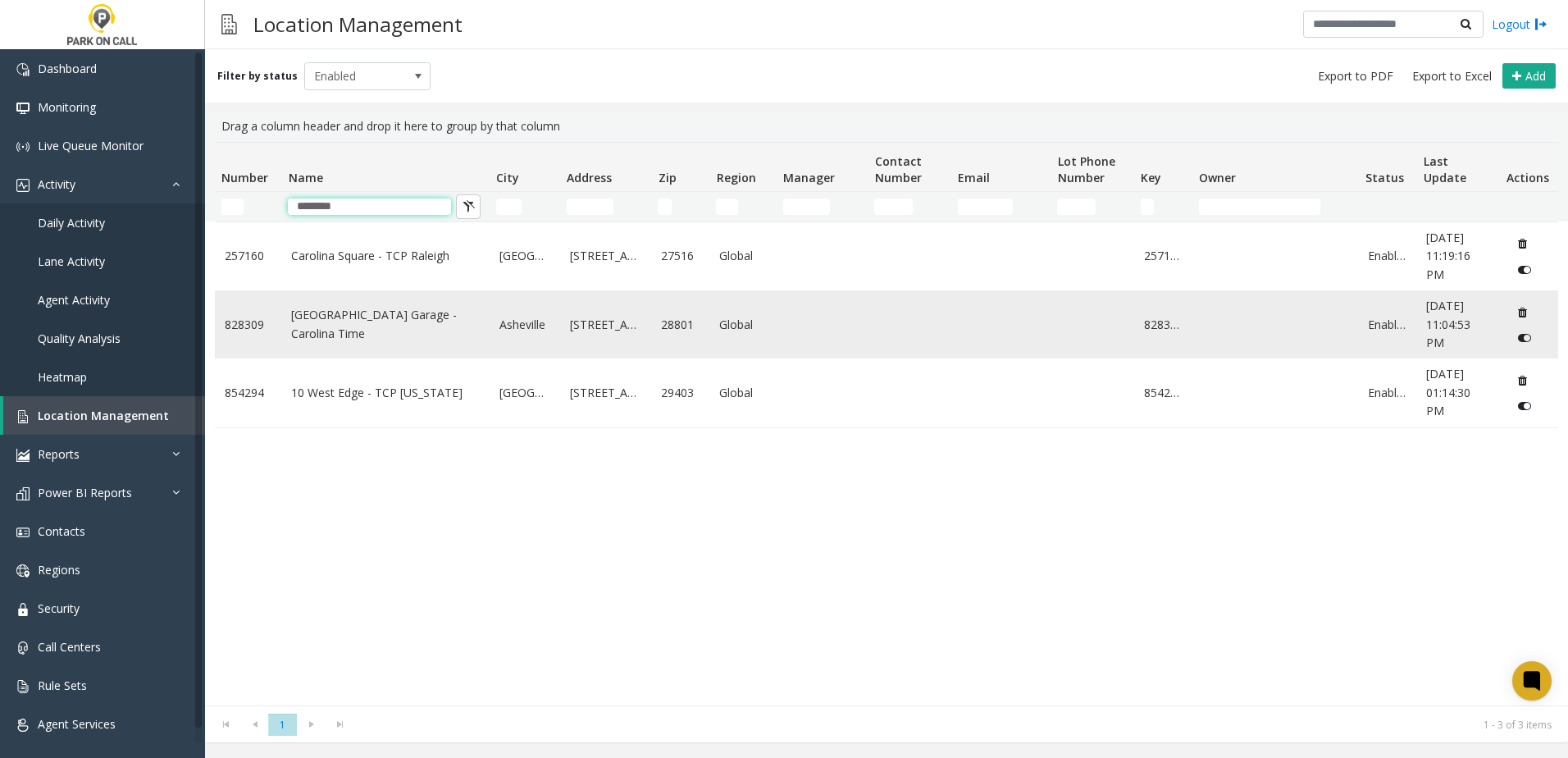
type input "********"
click at [356, 328] on link "[GEOGRAPHIC_DATA] Garage - Carolina Time" at bounding box center [385, 325] width 189 height 36
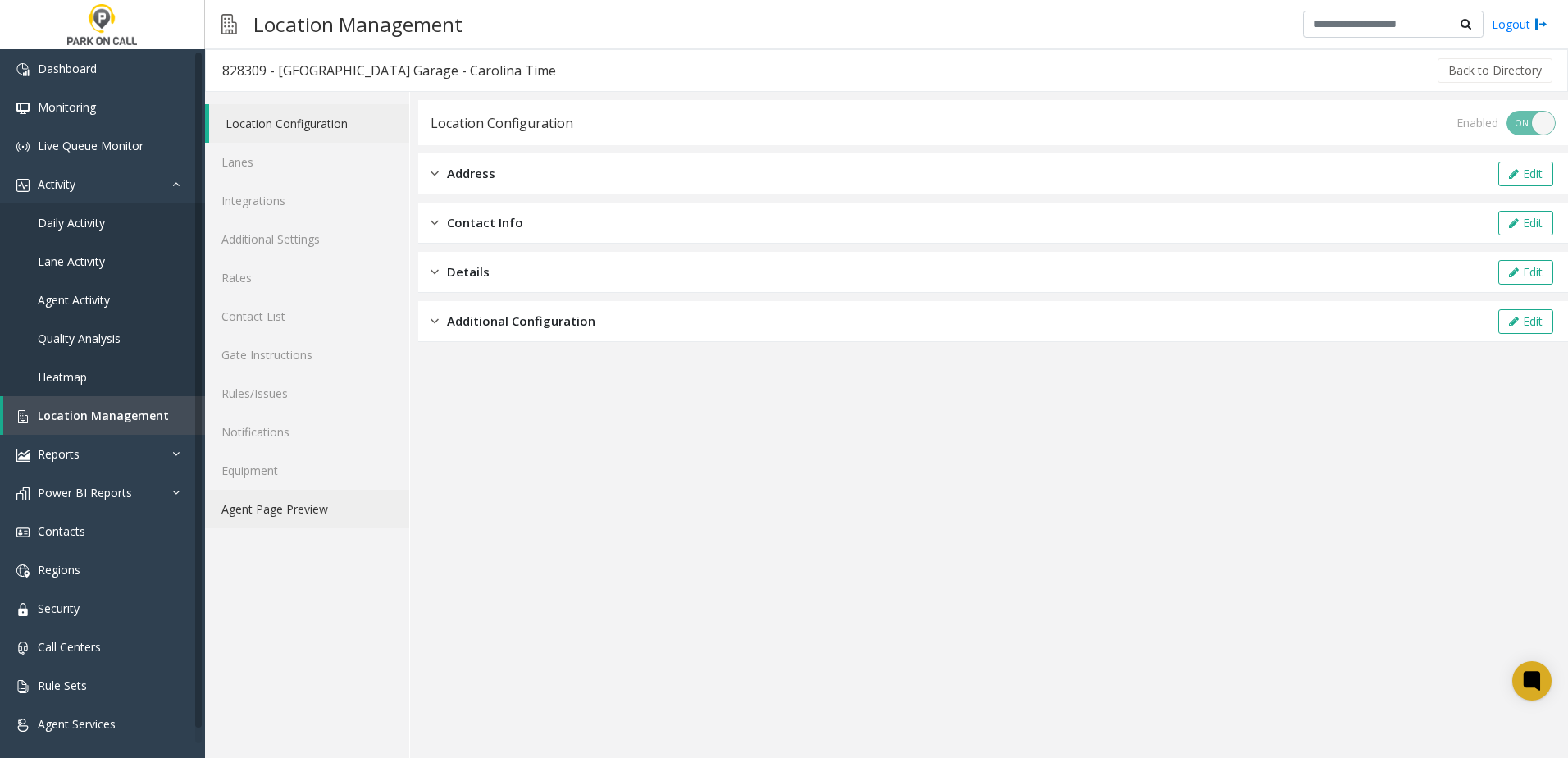
click at [294, 520] on link "Agent Page Preview" at bounding box center [307, 509] width 204 height 38
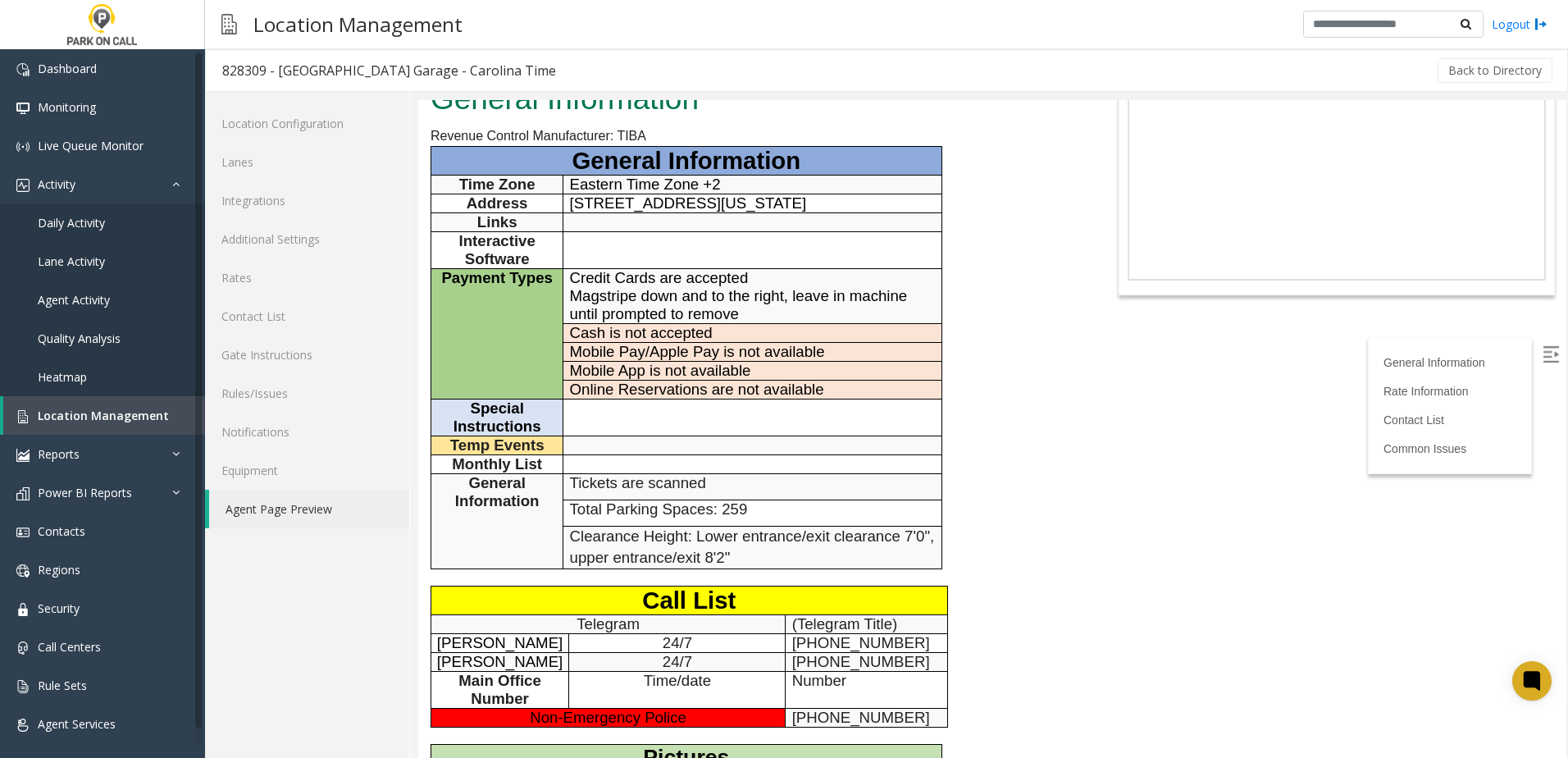
scroll to position [164, 0]
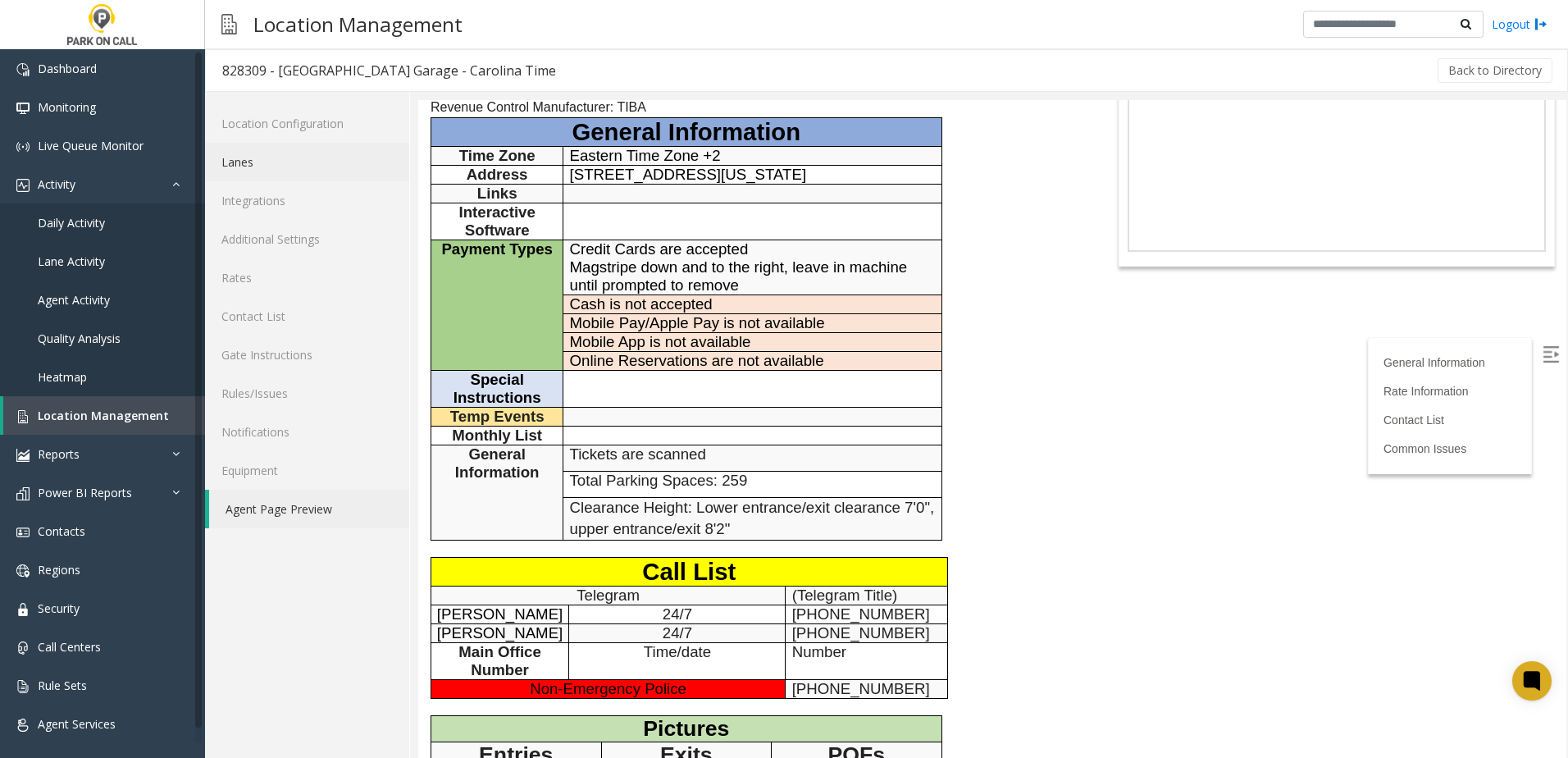
click at [254, 161] on link "Lanes" at bounding box center [307, 162] width 204 height 38
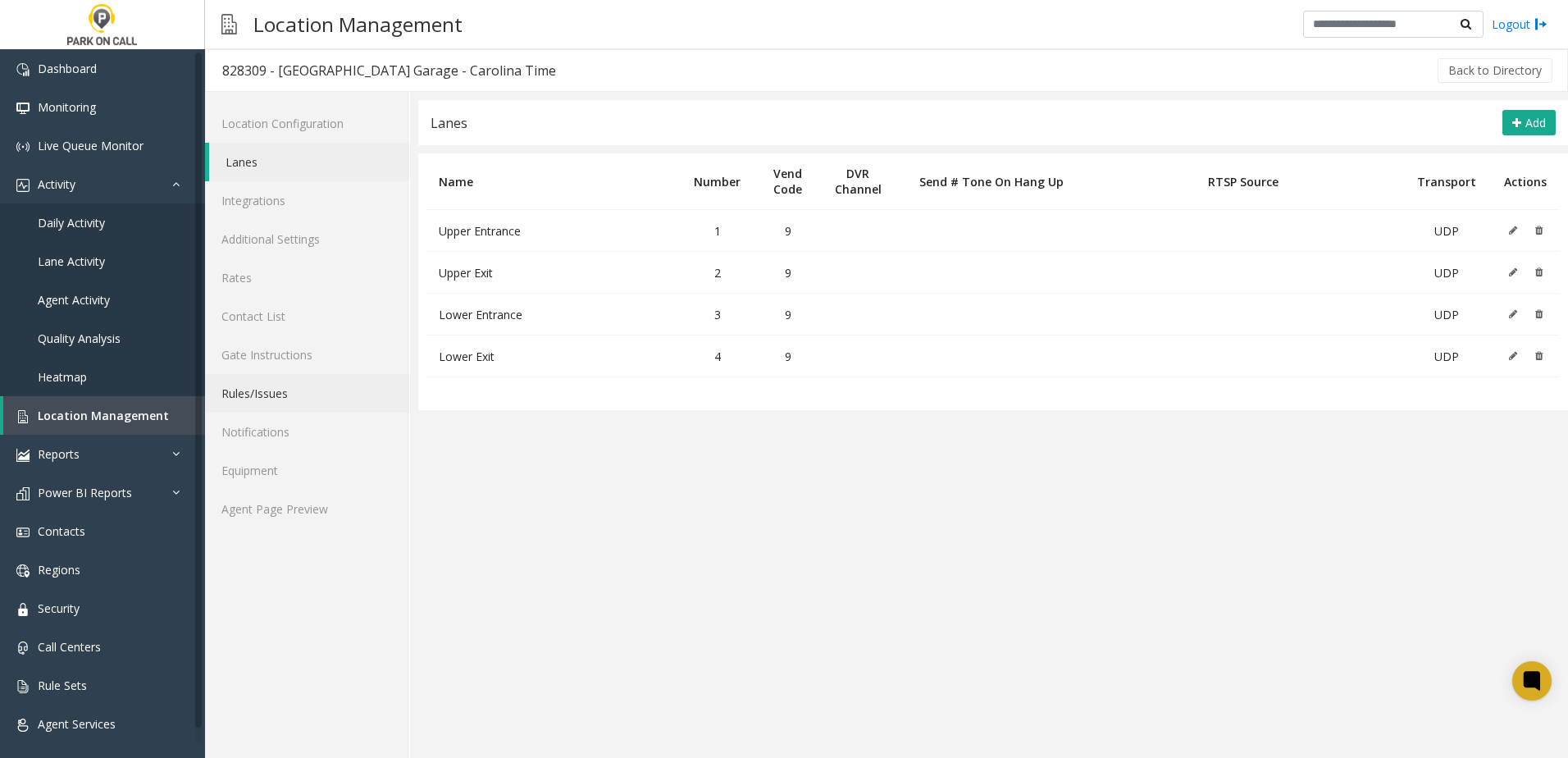
click at [319, 381] on link "Rules/Issues" at bounding box center [307, 393] width 204 height 38
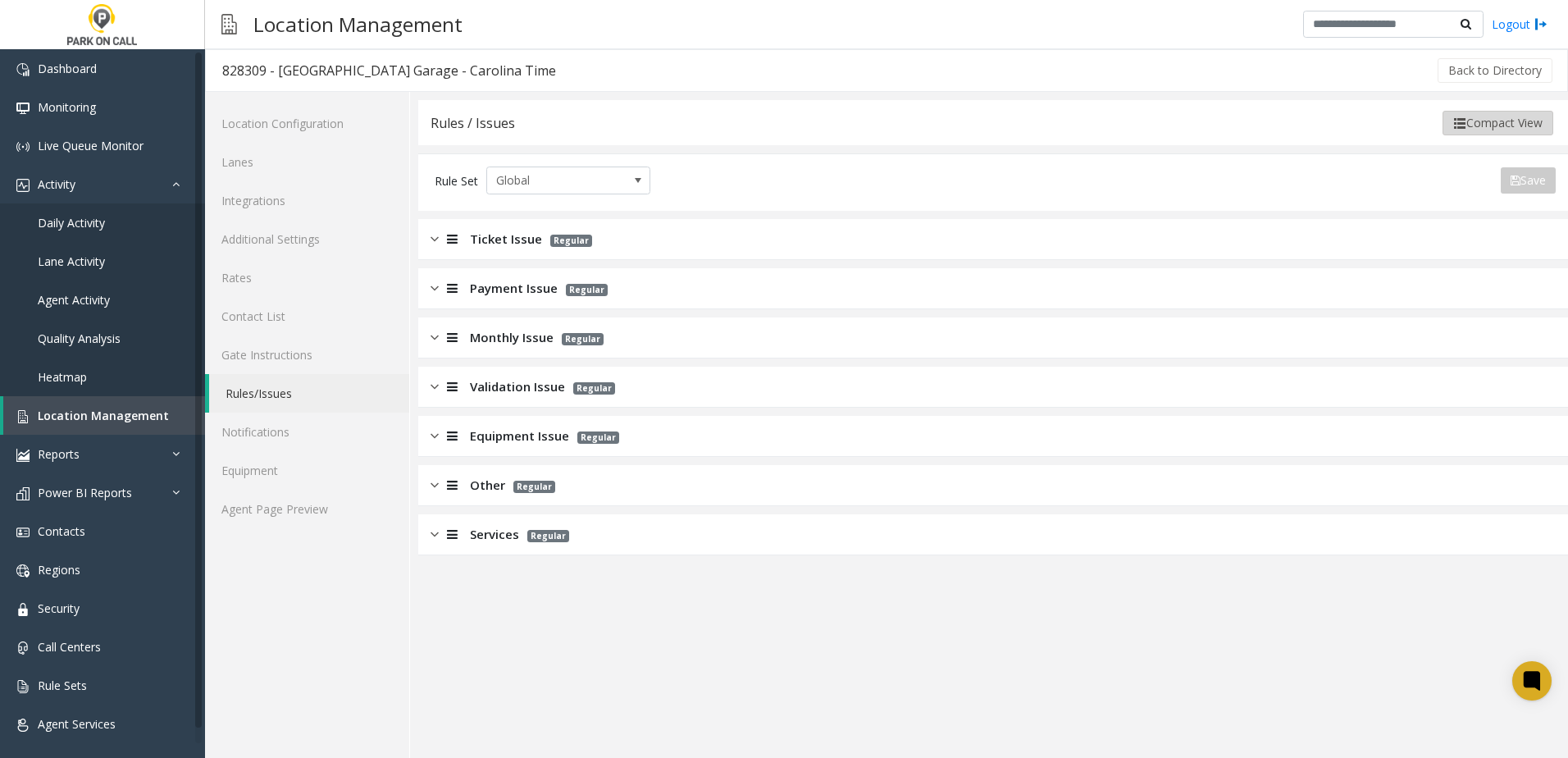
click at [1495, 119] on button "Compact View" at bounding box center [1498, 122] width 110 height 25
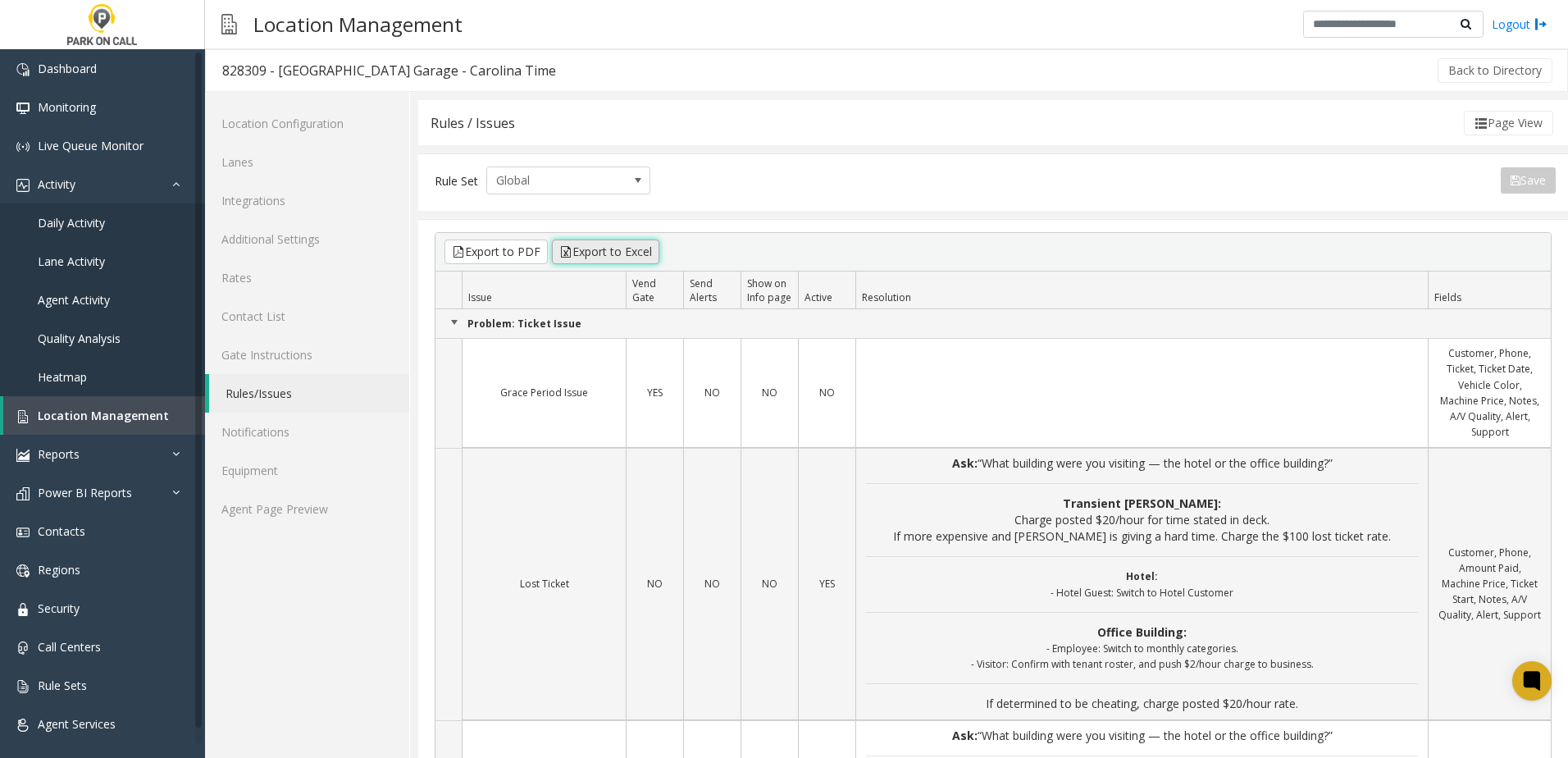
click at [610, 256] on button "Export to Excel" at bounding box center [605, 252] width 108 height 25
click at [1270, 140] on div "Rules / Issues Page View" at bounding box center [993, 122] width 1150 height 45
